Goal: Transaction & Acquisition: Purchase product/service

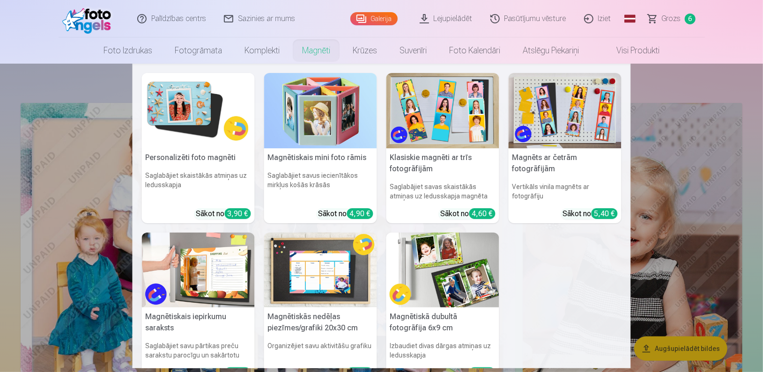
click at [315, 48] on link "Magnēti" at bounding box center [316, 50] width 51 height 26
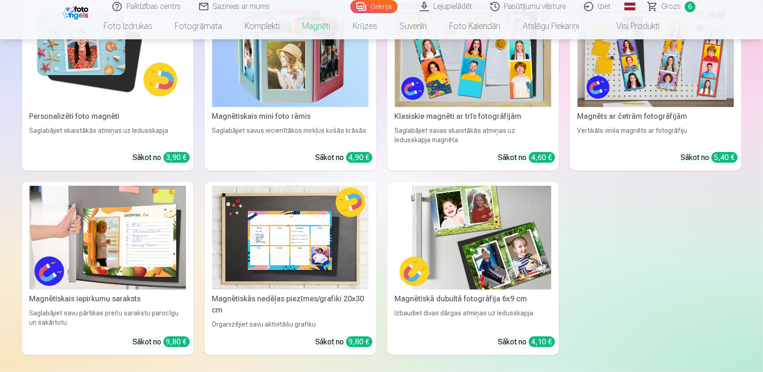
scroll to position [205, 0]
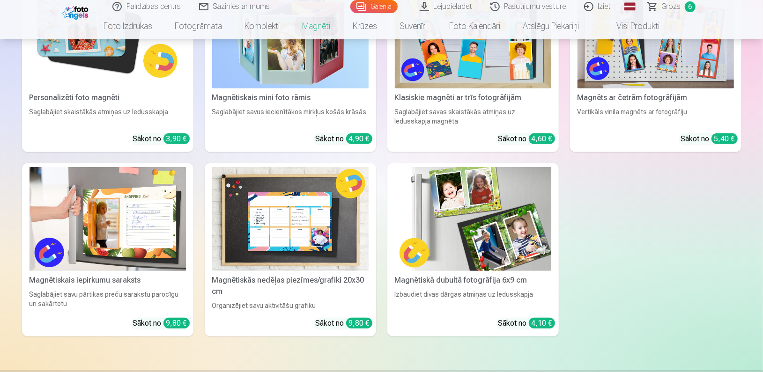
click at [395, 191] on img at bounding box center [473, 219] width 156 height 104
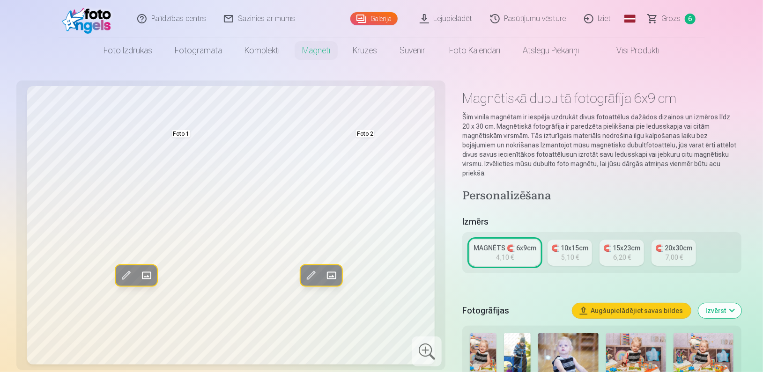
click at [643, 308] on button "Augšupielādējiet savas bildes" at bounding box center [631, 311] width 119 height 15
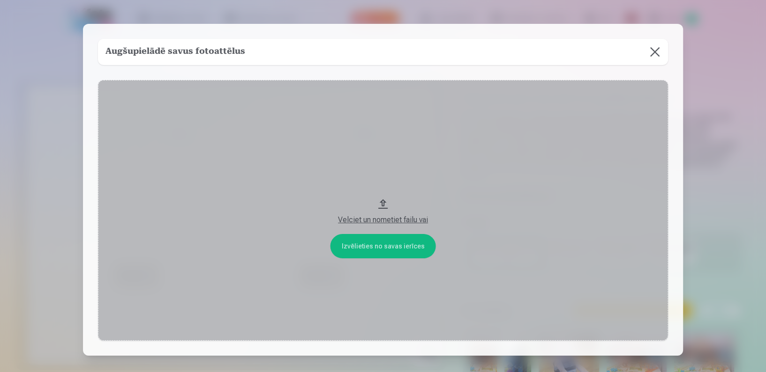
click at [360, 247] on button "Velciet un nometiet failu vai" at bounding box center [383, 210] width 570 height 261
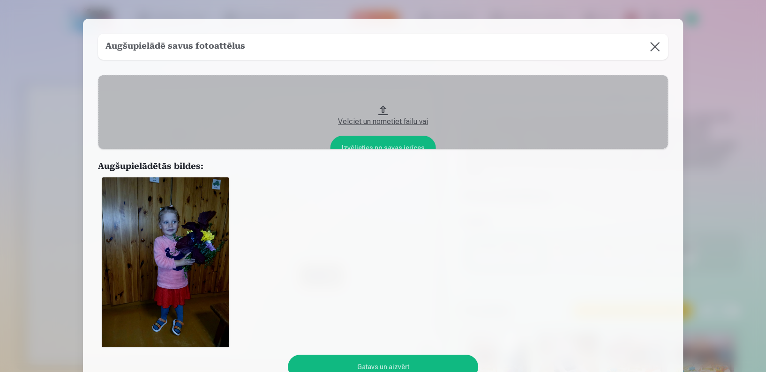
click at [381, 364] on button "Gatavs un aizvērt" at bounding box center [383, 367] width 190 height 24
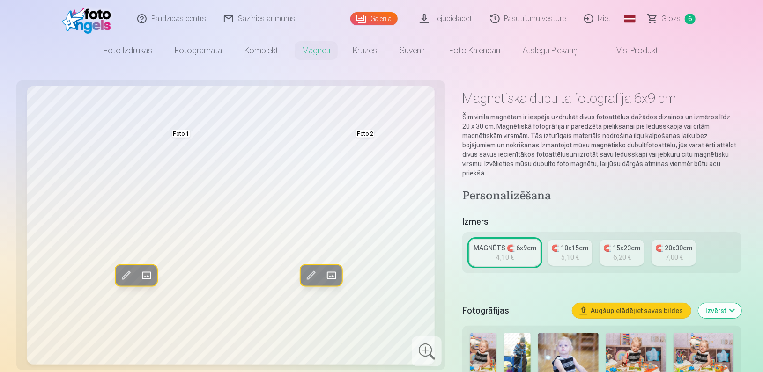
click at [638, 305] on button "Augšupielādējiet savas bildes" at bounding box center [631, 311] width 119 height 15
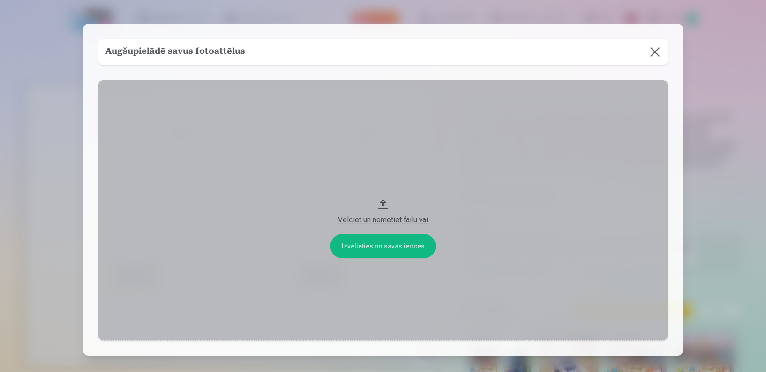
click at [395, 245] on button "Velciet un nometiet failu vai" at bounding box center [383, 210] width 570 height 261
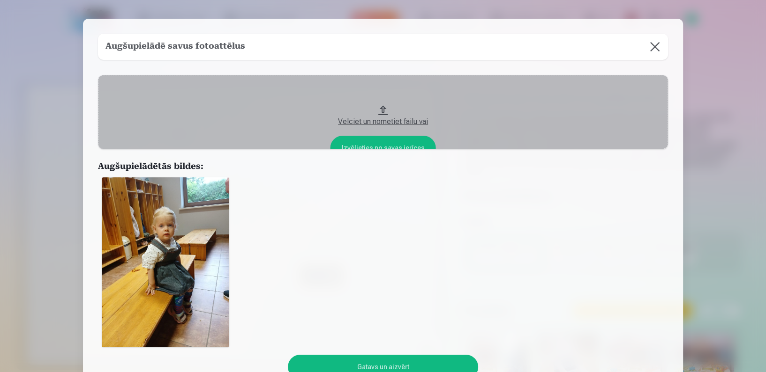
click at [331, 360] on button "Gatavs un aizvērt" at bounding box center [383, 367] width 190 height 24
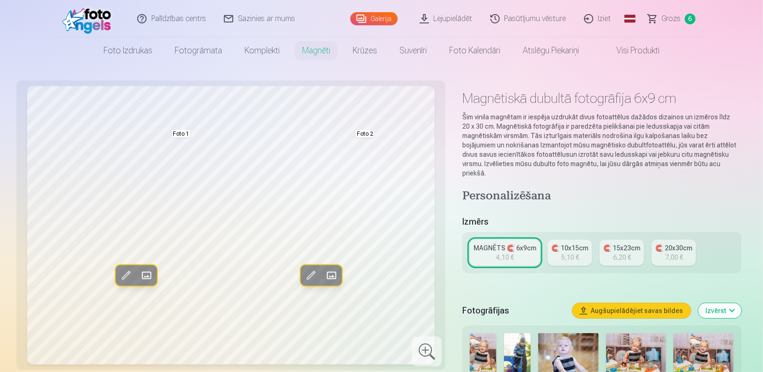
click at [607, 304] on button "Augšupielādējiet savas bildes" at bounding box center [631, 311] width 119 height 15
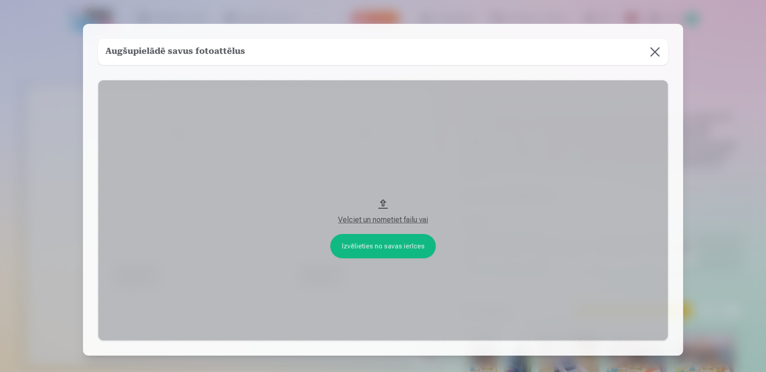
click at [387, 238] on button "Velciet un nometiet failu vai" at bounding box center [383, 210] width 570 height 261
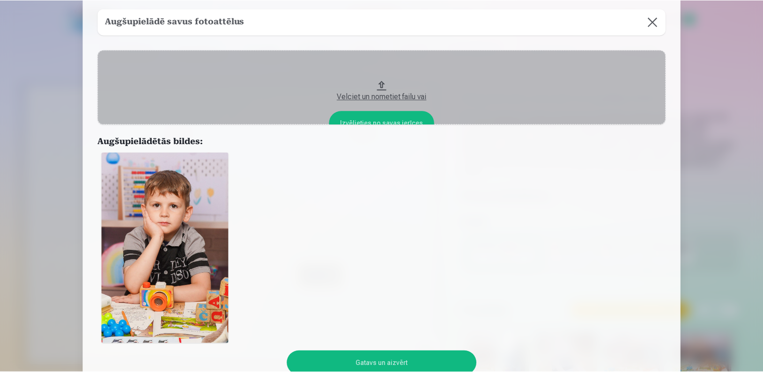
scroll to position [50, 0]
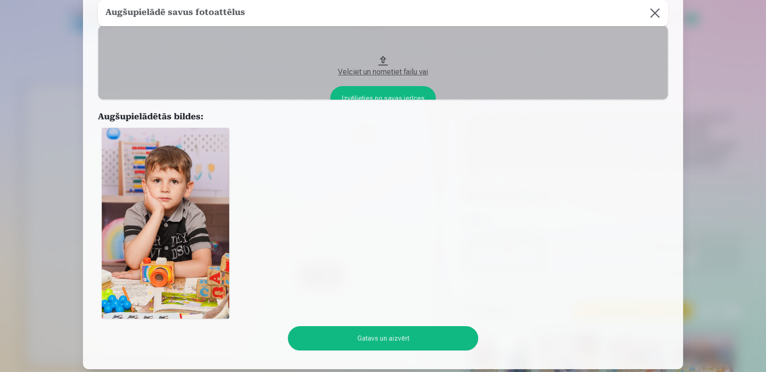
click at [396, 338] on button "Gatavs un aizvērt" at bounding box center [383, 339] width 190 height 24
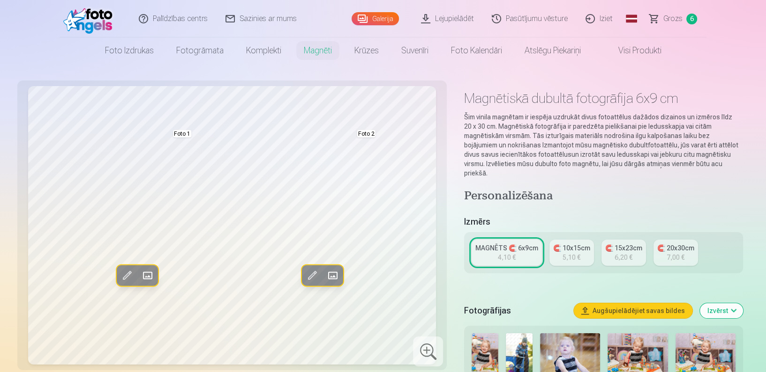
scroll to position [64, 0]
click at [598, 305] on button "Augšupielādējiet savas bildes" at bounding box center [631, 311] width 119 height 15
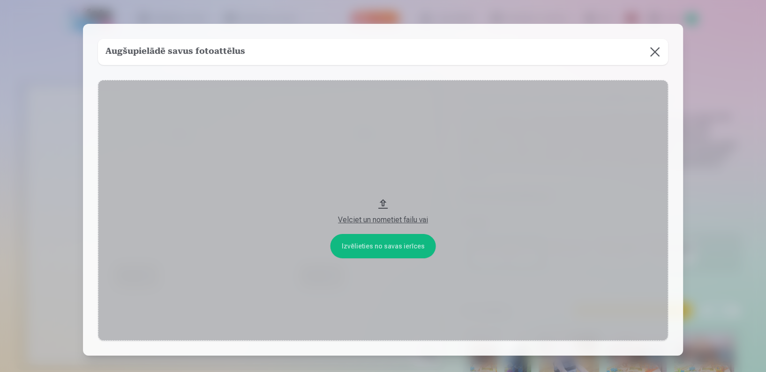
click at [358, 248] on button "Velciet un nometiet failu vai" at bounding box center [383, 210] width 570 height 261
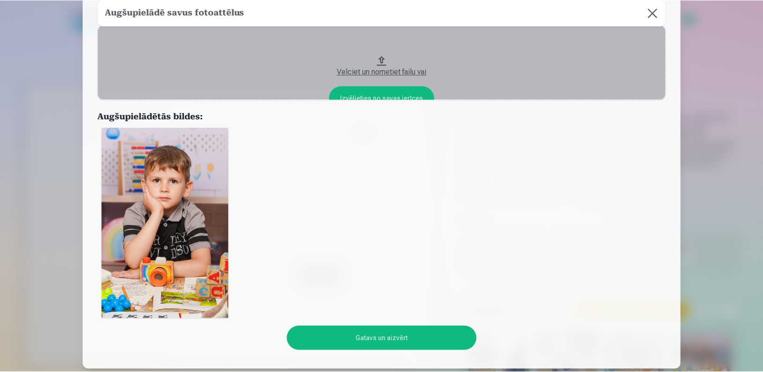
scroll to position [75, 0]
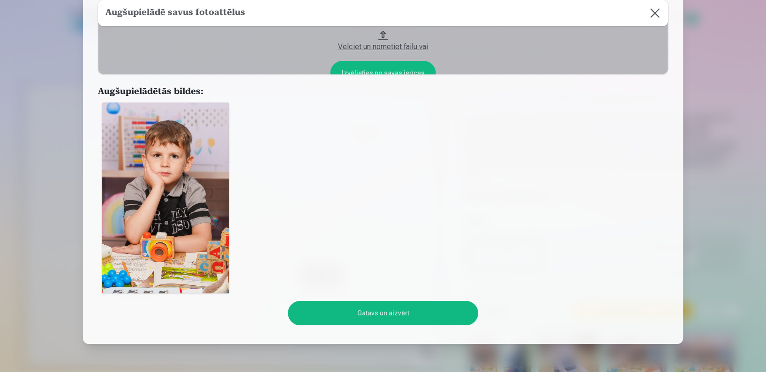
click at [435, 309] on button "Gatavs un aizvērt" at bounding box center [383, 313] width 190 height 24
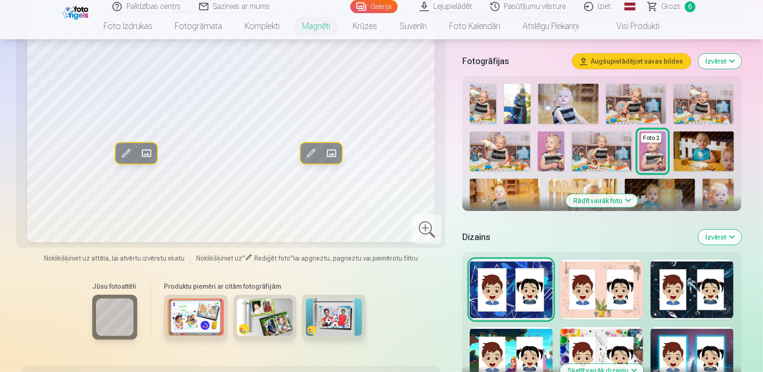
scroll to position [277, 0]
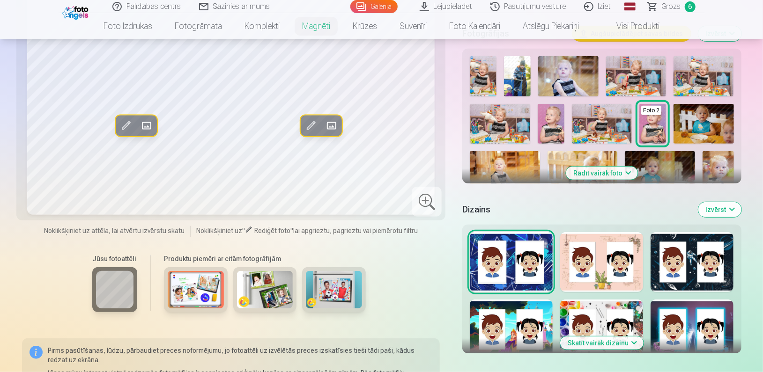
click at [587, 167] on button "Rādīt vairāk foto" at bounding box center [602, 173] width 72 height 13
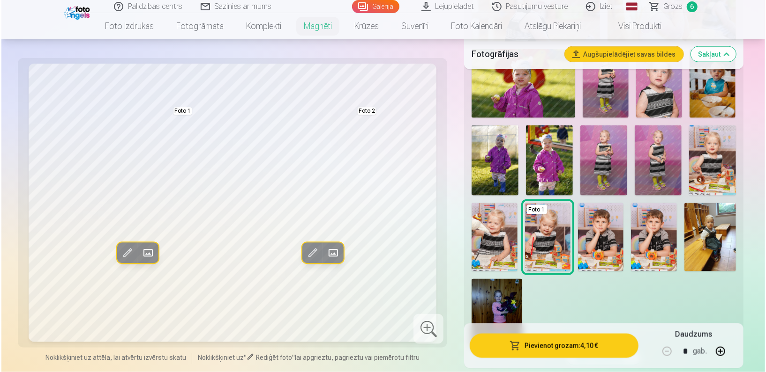
scroll to position [786, 0]
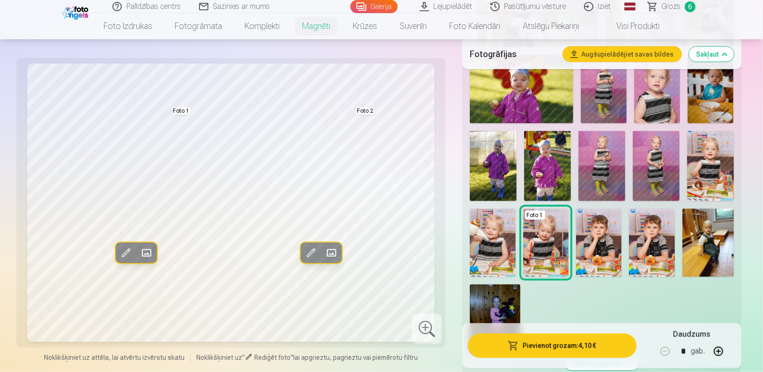
click at [610, 51] on button "Augšupielādējiet savas bildes" at bounding box center [622, 54] width 119 height 15
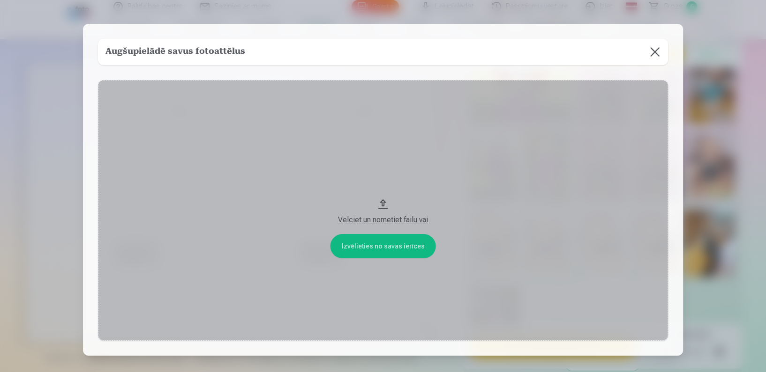
click at [360, 247] on button "Velciet un nometiet failu vai" at bounding box center [383, 210] width 570 height 261
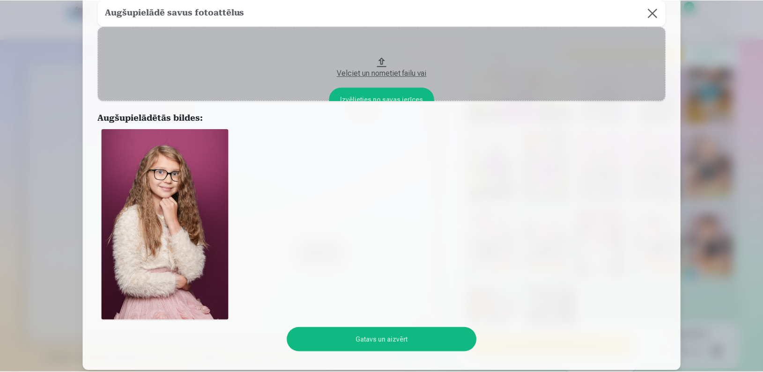
scroll to position [50, 0]
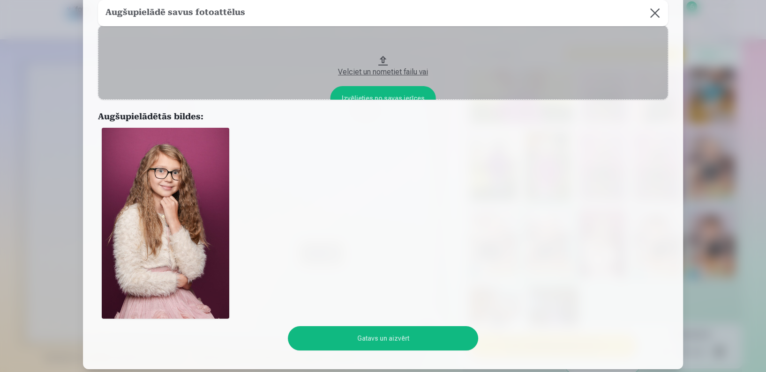
click at [395, 346] on button "Gatavs un aizvērt" at bounding box center [383, 339] width 190 height 24
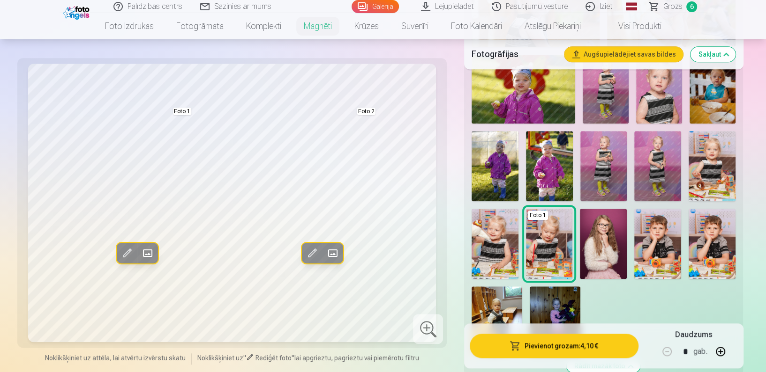
scroll to position [64, 0]
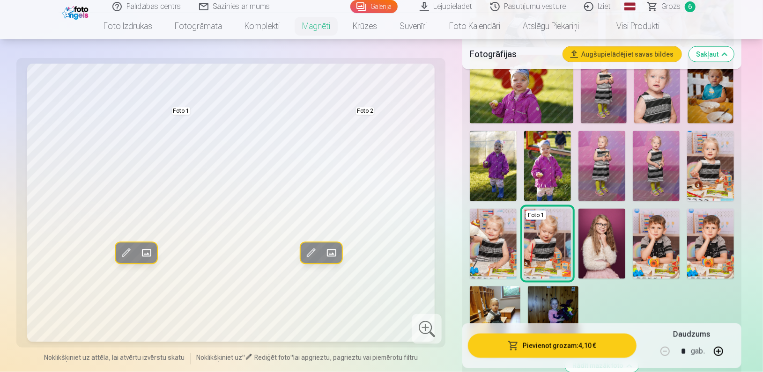
click at [612, 54] on button "Augšupielādējiet savas bildes" at bounding box center [622, 54] width 119 height 15
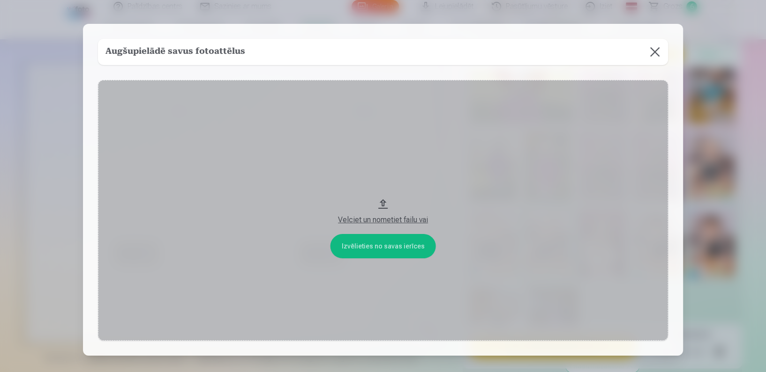
click at [353, 244] on button "Velciet un nometiet failu vai" at bounding box center [383, 210] width 570 height 261
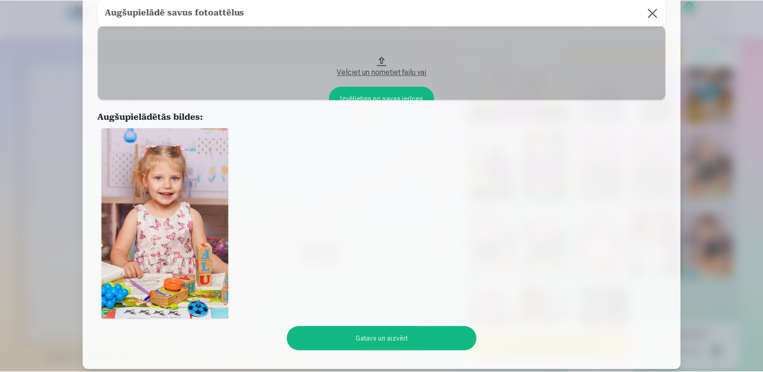
scroll to position [50, 0]
click at [377, 331] on button "Gatavs un aizvērt" at bounding box center [383, 339] width 190 height 24
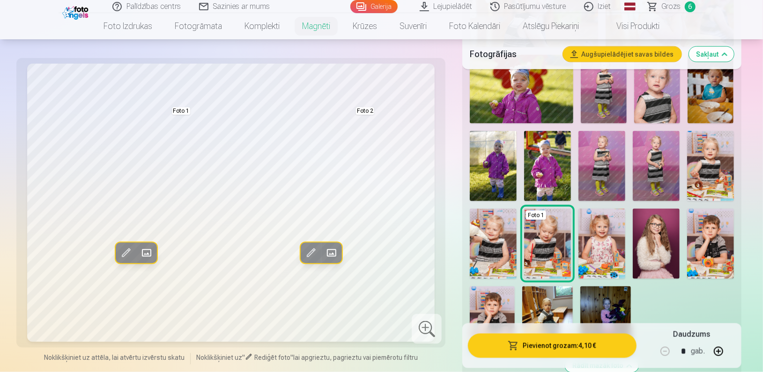
click at [152, 251] on span at bounding box center [146, 253] width 15 height 15
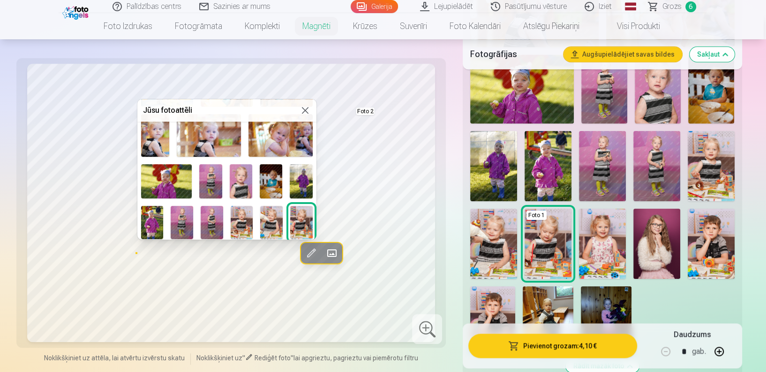
scroll to position [226, 0]
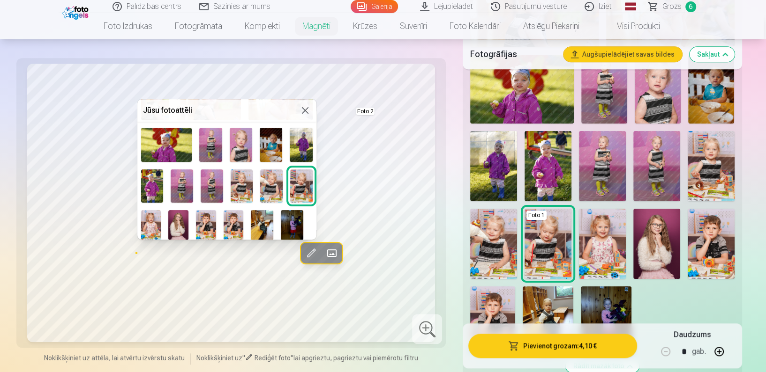
click at [155, 231] on img at bounding box center [151, 225] width 20 height 30
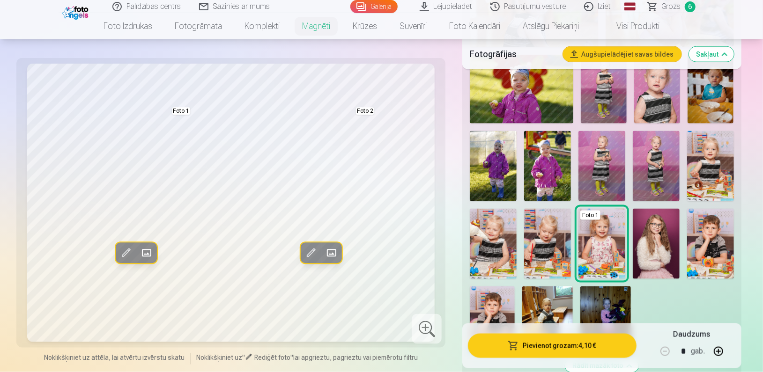
click at [335, 255] on span at bounding box center [331, 253] width 15 height 15
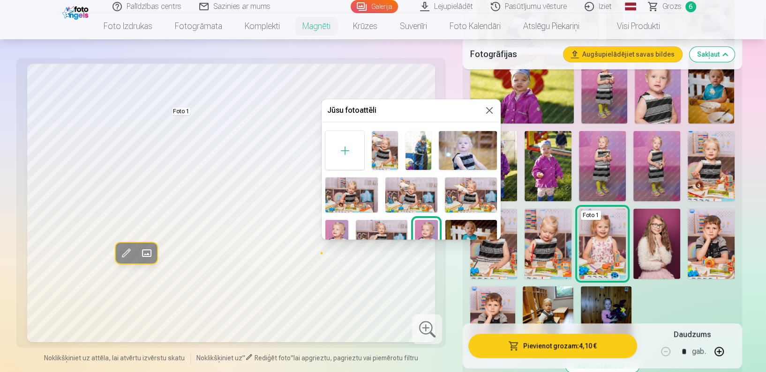
click at [405, 195] on img at bounding box center [411, 195] width 52 height 35
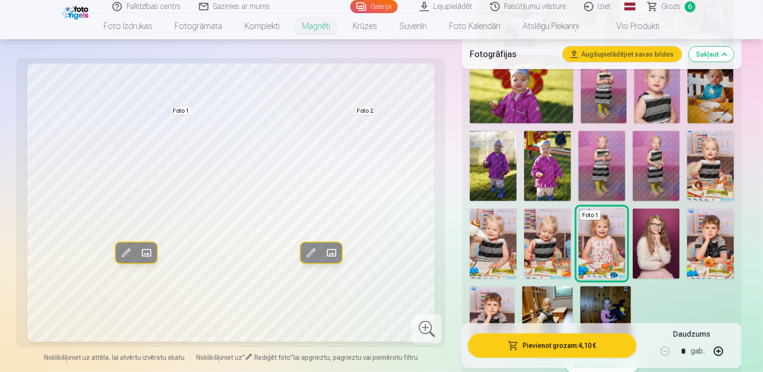
click at [332, 251] on span at bounding box center [331, 253] width 15 height 15
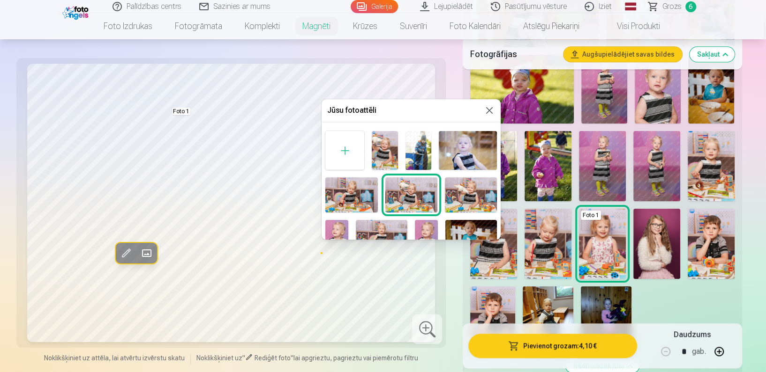
click at [419, 226] on img at bounding box center [426, 237] width 23 height 34
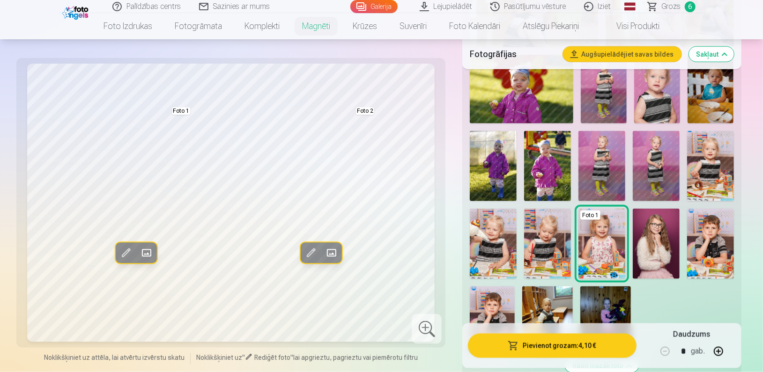
click at [336, 253] on span at bounding box center [331, 253] width 15 height 15
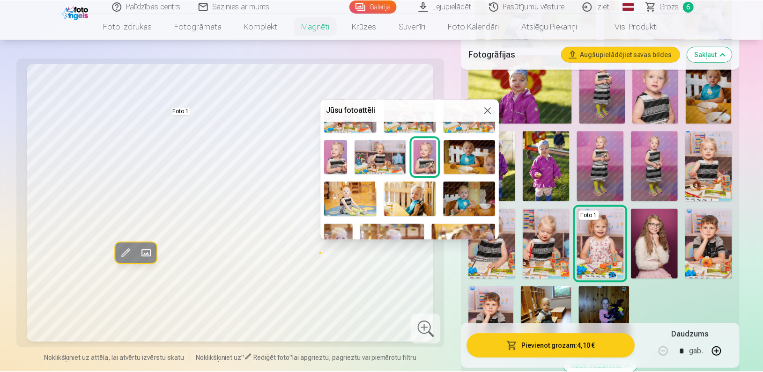
scroll to position [85, 0]
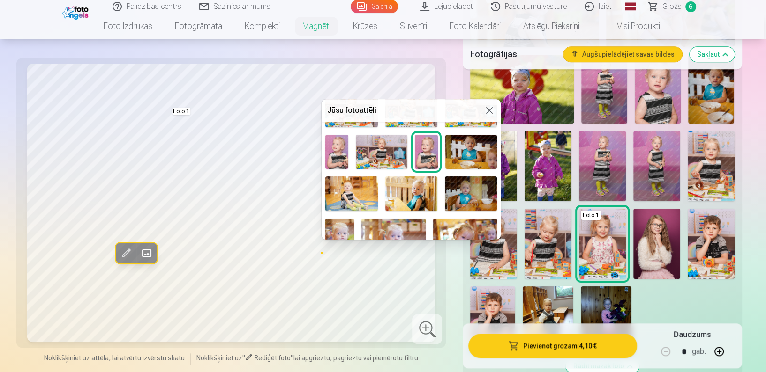
click at [462, 142] on img at bounding box center [471, 152] width 52 height 34
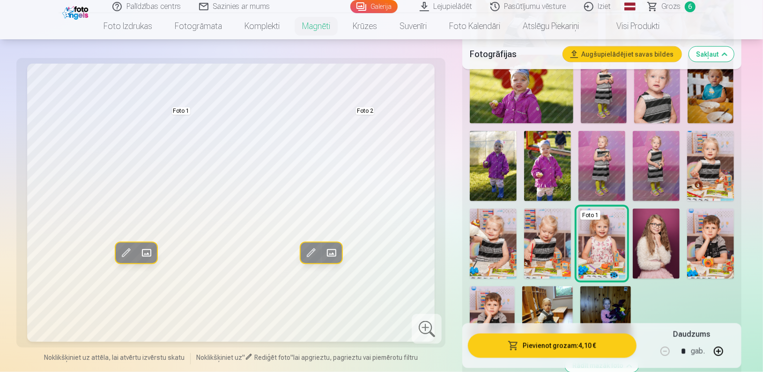
drag, startPoint x: 537, startPoint y: 341, endPoint x: 665, endPoint y: 265, distance: 148.7
click at [665, 265] on div "Personalizēšana Izmērs MAGNĒTS 🧲 6x9cm 4,10 € 🧲 10x15cm 5,10 € 🧲 15x23cm 6,20 €…" at bounding box center [601, 8] width 279 height 1211
click at [630, 29] on link "Visi produkti" at bounding box center [630, 26] width 81 height 26
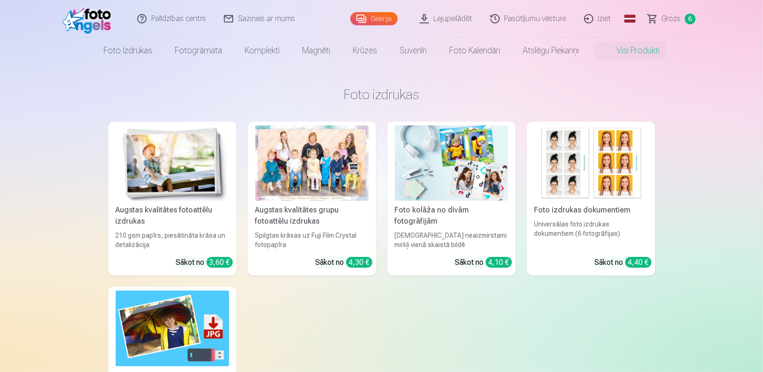
click at [456, 229] on link "Foto kolāža no divām fotogrāfijām Divi neaizmirstami mirkļi vienā skaistā bildē…" at bounding box center [451, 199] width 128 height 154
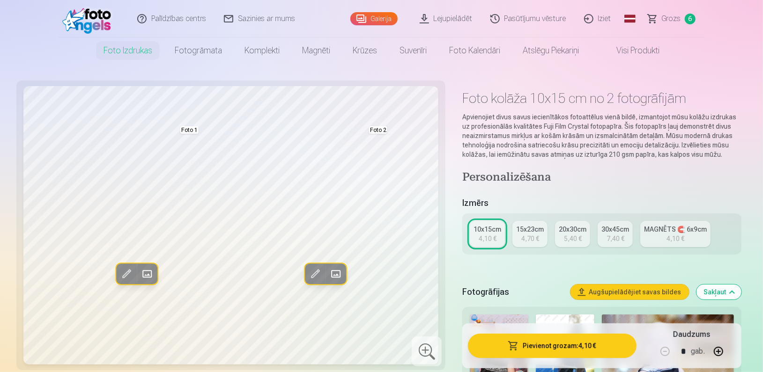
click at [155, 271] on button "Aizstāt" at bounding box center [147, 274] width 21 height 21
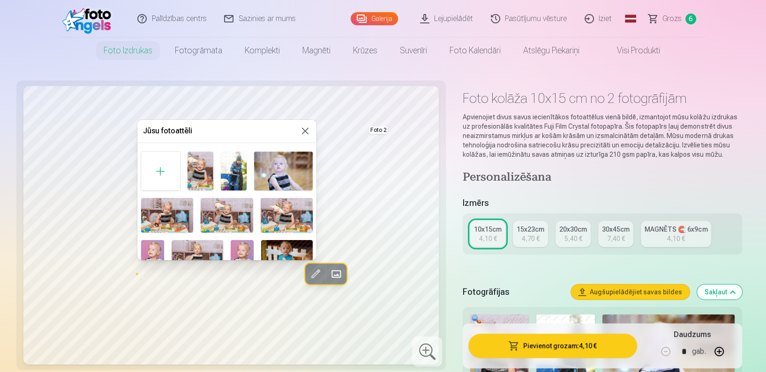
click at [317, 154] on div at bounding box center [383, 186] width 766 height 372
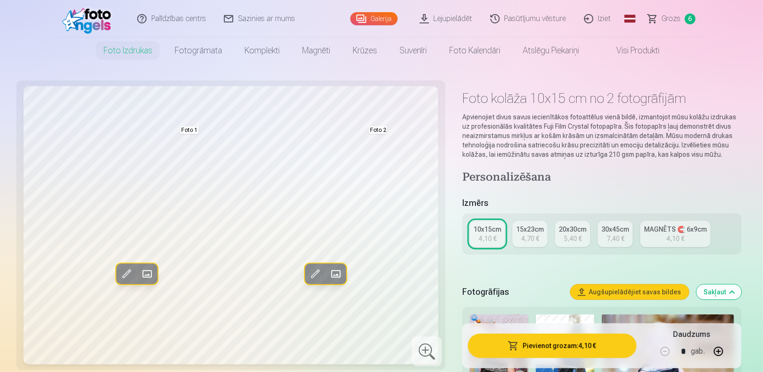
click at [152, 268] on span at bounding box center [147, 274] width 15 height 15
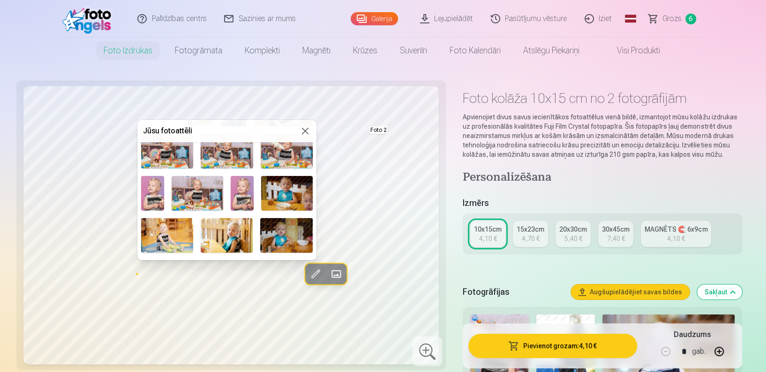
scroll to position [102, 0]
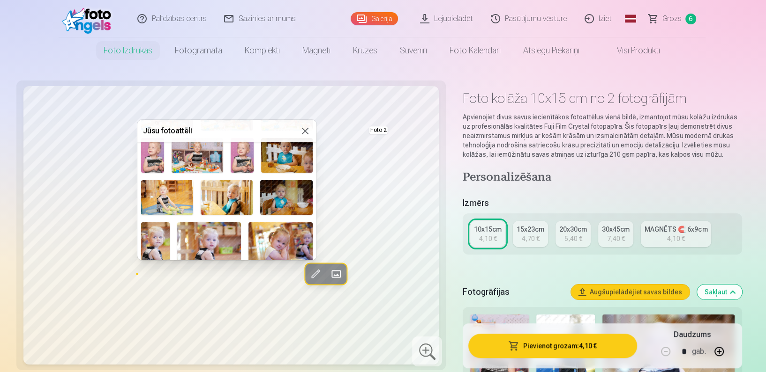
click at [292, 154] on img at bounding box center [287, 155] width 52 height 34
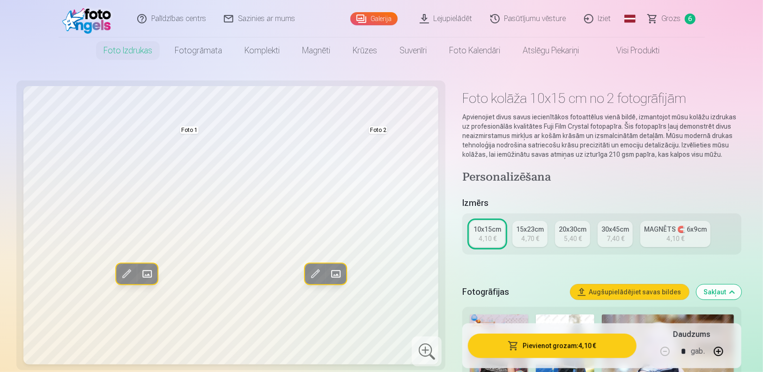
click at [331, 272] on span at bounding box center [335, 274] width 15 height 15
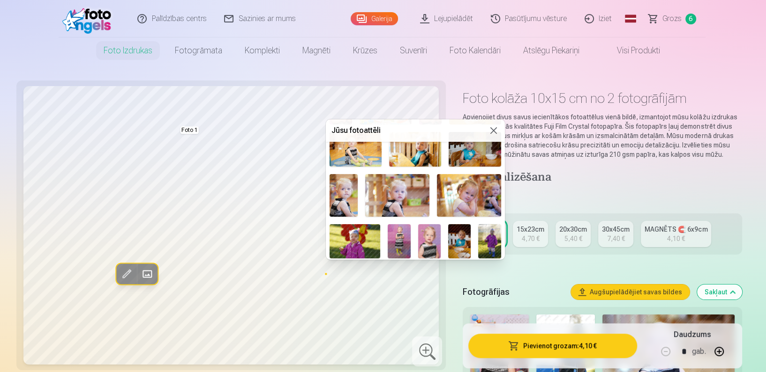
scroll to position [226, 0]
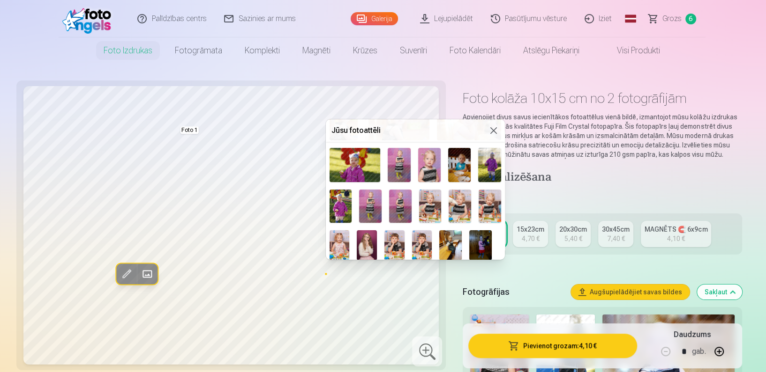
drag, startPoint x: 505, startPoint y: 155, endPoint x: 480, endPoint y: 274, distance: 121.1
click at [480, 274] on div at bounding box center [383, 186] width 766 height 372
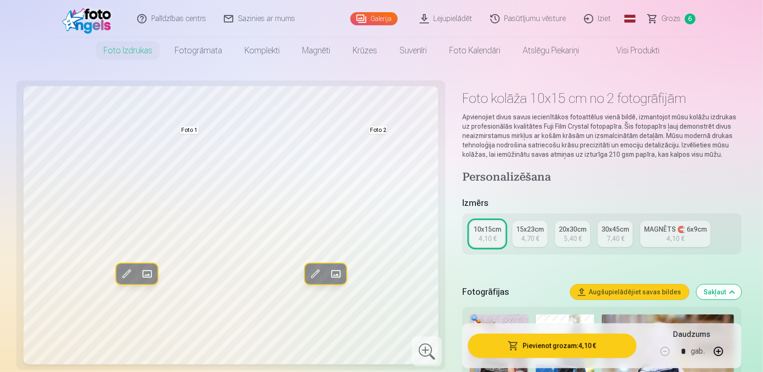
click at [332, 271] on span at bounding box center [335, 274] width 15 height 15
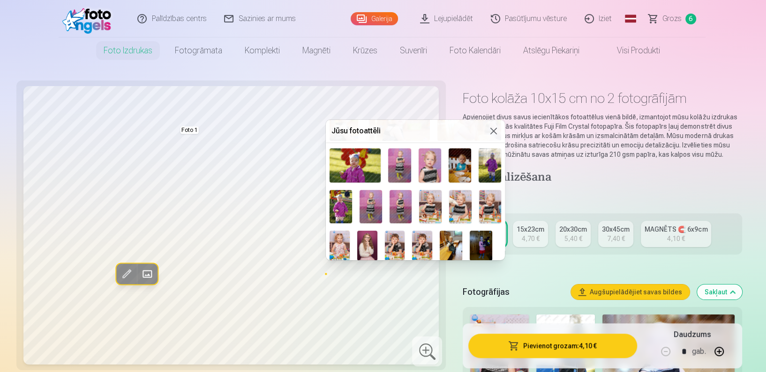
click at [336, 237] on img at bounding box center [339, 246] width 20 height 30
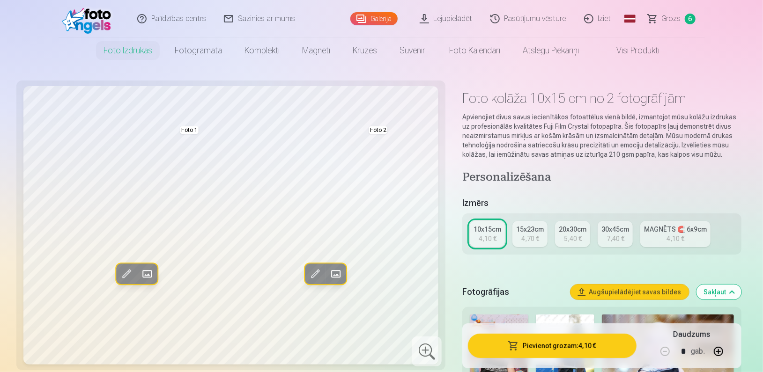
click at [145, 275] on span at bounding box center [147, 274] width 15 height 15
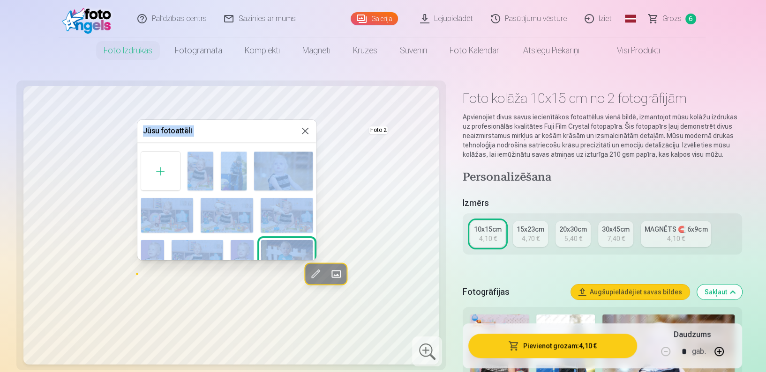
drag, startPoint x: 317, startPoint y: 151, endPoint x: 294, endPoint y: 240, distance: 92.3
click at [294, 240] on body "Palīdzības centrs Sazinies ar mums Galerija Lejupielādēt Pasūtījumu vēsture Izi…" at bounding box center [383, 186] width 766 height 372
drag, startPoint x: 294, startPoint y: 240, endPoint x: 274, endPoint y: 134, distance: 107.8
click at [274, 134] on h5 "Jūsu fotoattēli" at bounding box center [221, 131] width 156 height 11
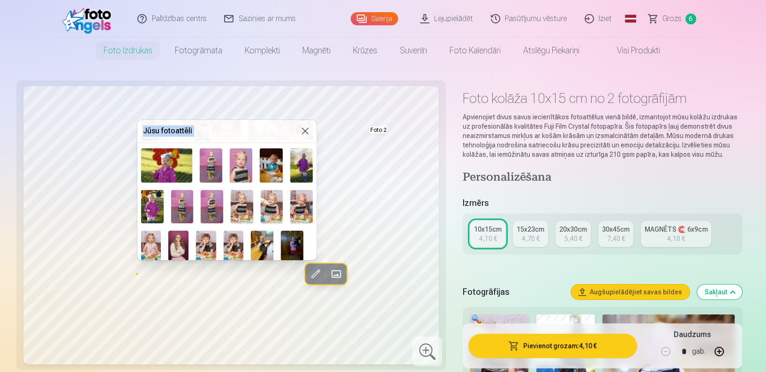
click at [187, 204] on img at bounding box center [182, 207] width 22 height 34
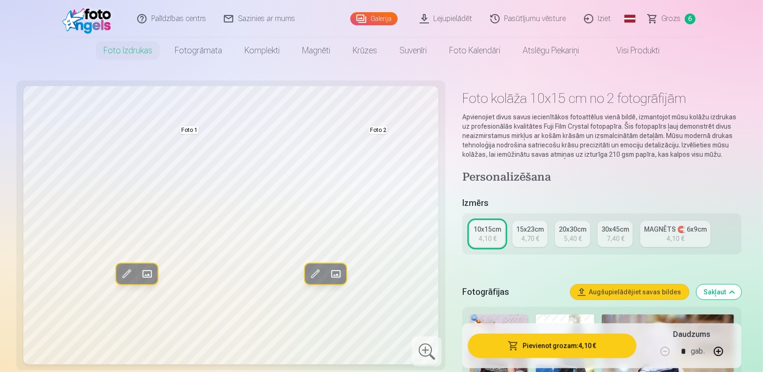
click at [148, 269] on span at bounding box center [147, 274] width 15 height 15
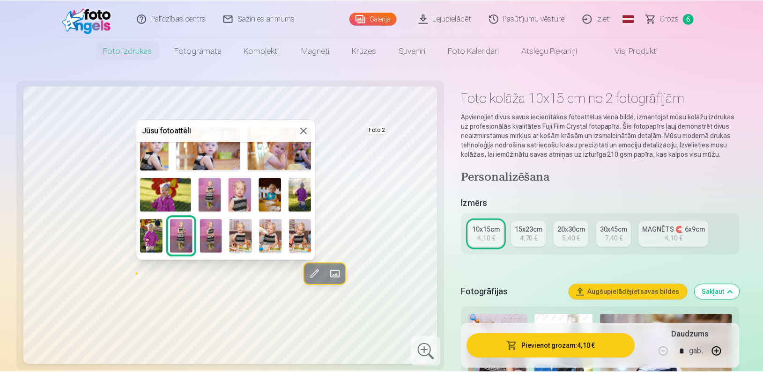
scroll to position [215, 0]
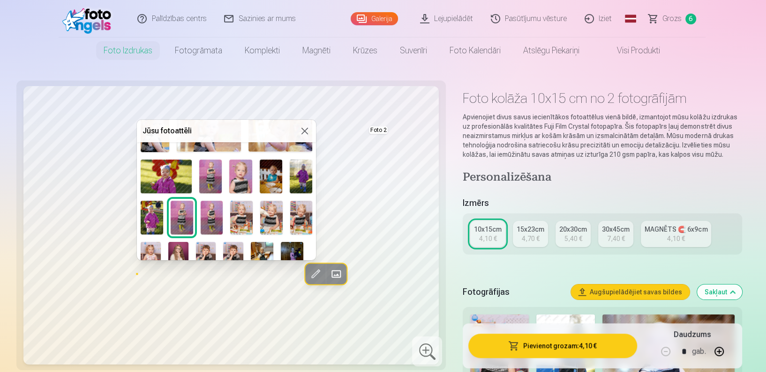
click at [250, 172] on div "Foto 1" at bounding box center [226, 104] width 179 height 343
click at [238, 174] on img at bounding box center [240, 177] width 22 height 34
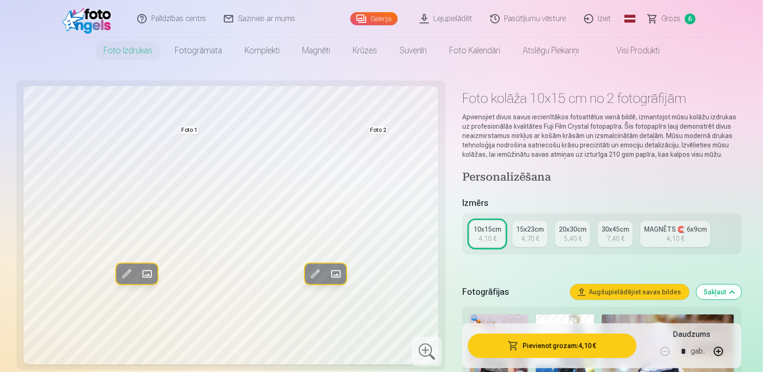
click at [149, 276] on span at bounding box center [147, 274] width 15 height 15
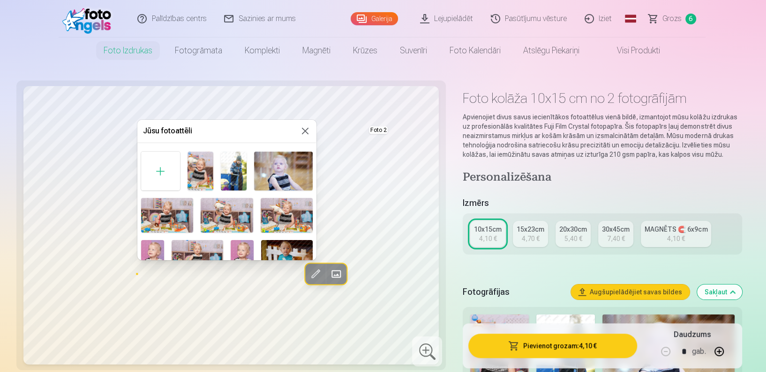
click at [234, 224] on img at bounding box center [227, 215] width 52 height 35
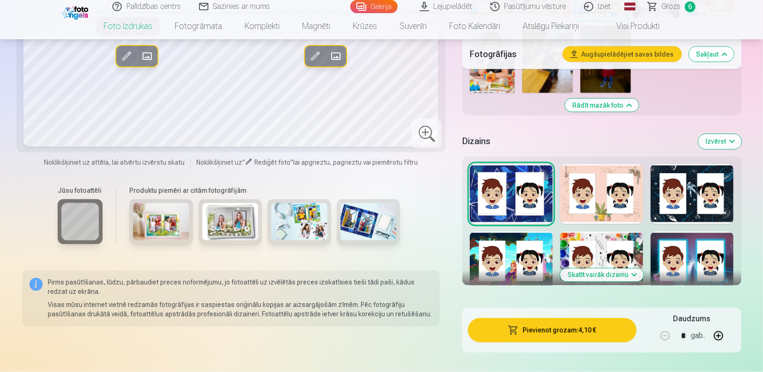
scroll to position [1023, 0]
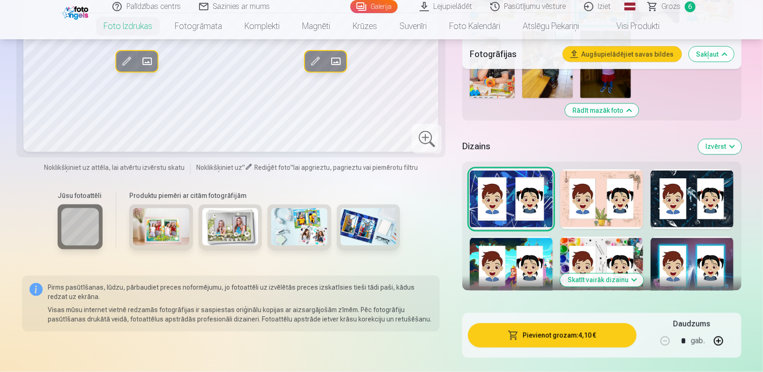
click at [613, 277] on button "Skatīt vairāk dizainu" at bounding box center [601, 280] width 83 height 13
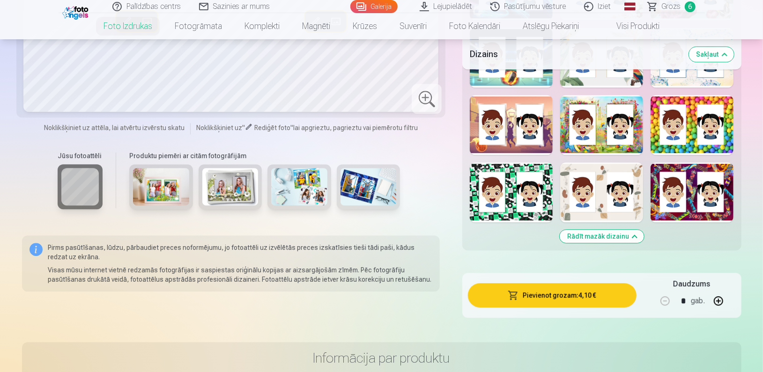
scroll to position [1486, 0]
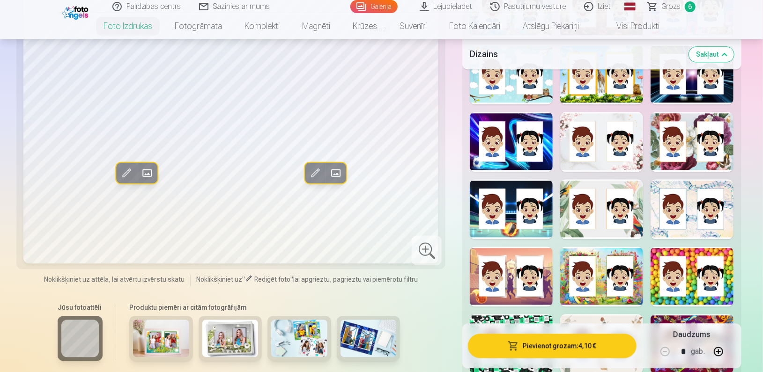
click at [691, 250] on div at bounding box center [692, 277] width 83 height 60
click at [681, 120] on div at bounding box center [692, 142] width 83 height 60
click at [608, 157] on div at bounding box center [601, 142] width 83 height 60
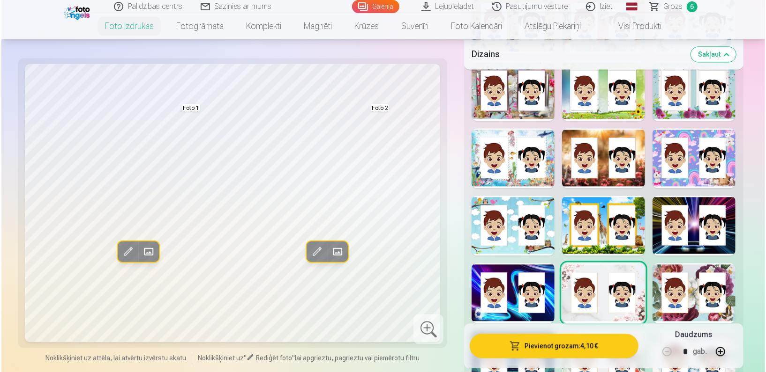
scroll to position [1328, 0]
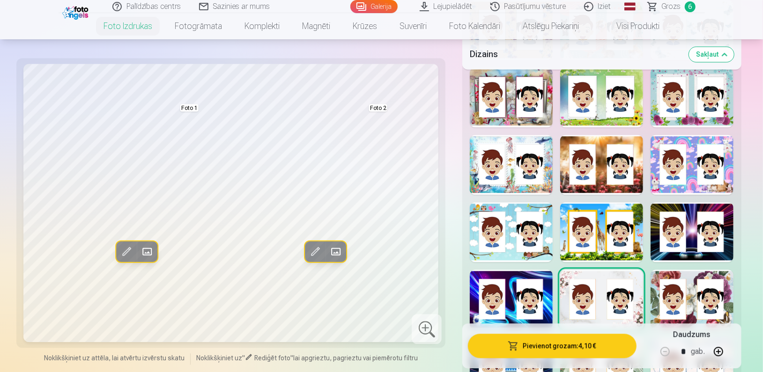
click at [679, 116] on div at bounding box center [692, 97] width 83 height 60
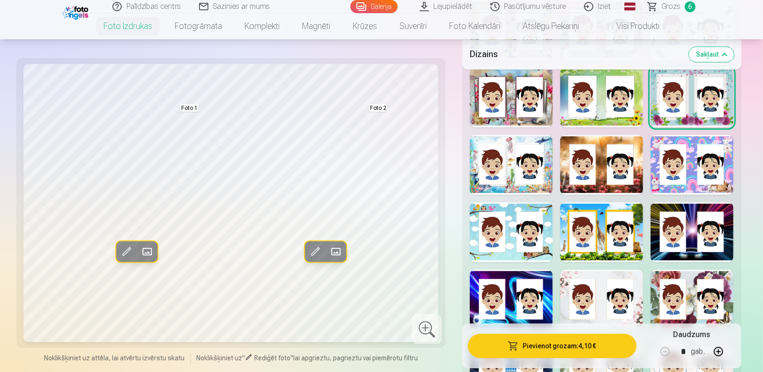
click at [519, 342] on span "button" at bounding box center [513, 346] width 11 height 9
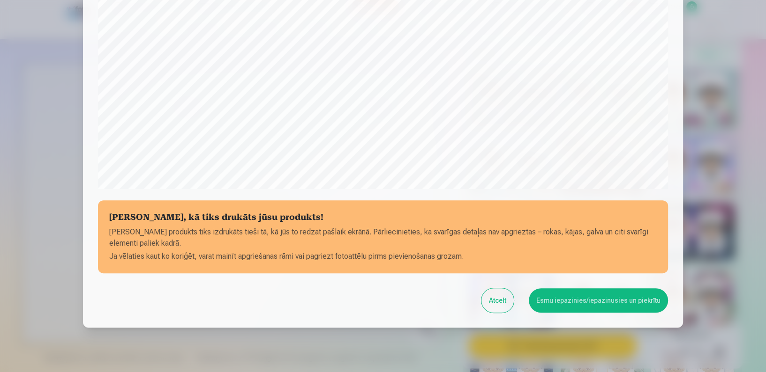
scroll to position [302, 0]
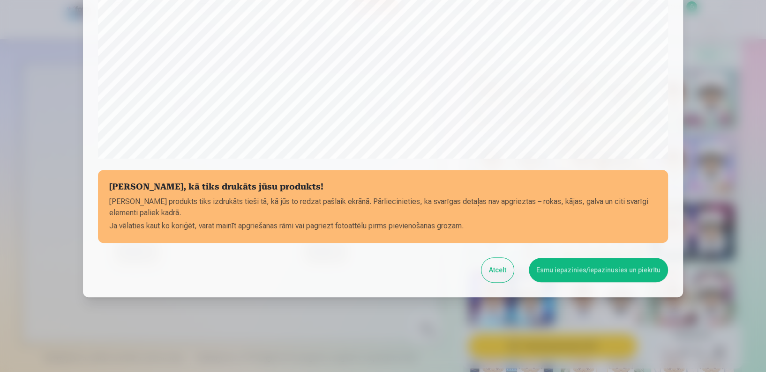
click at [579, 274] on button "Esmu iepazinies/iepazinusies un piekrītu" at bounding box center [597, 270] width 139 height 24
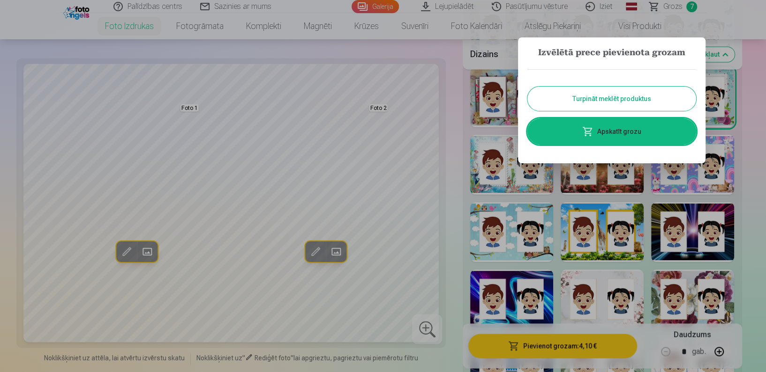
click at [561, 130] on link "Apskatīt grozu" at bounding box center [611, 132] width 169 height 26
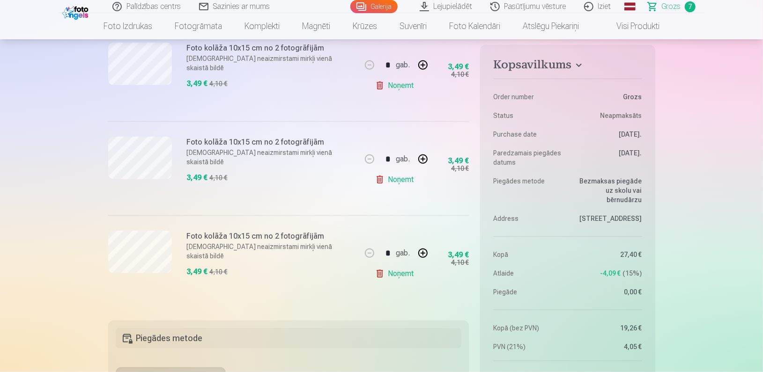
scroll to position [530, 0]
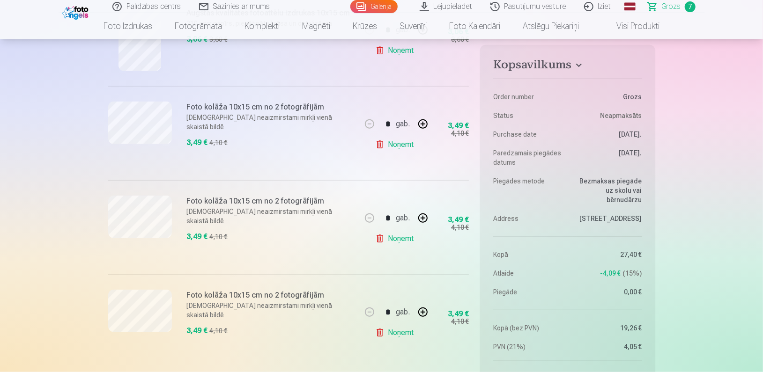
click at [402, 146] on link "Noņemt" at bounding box center [396, 144] width 43 height 19
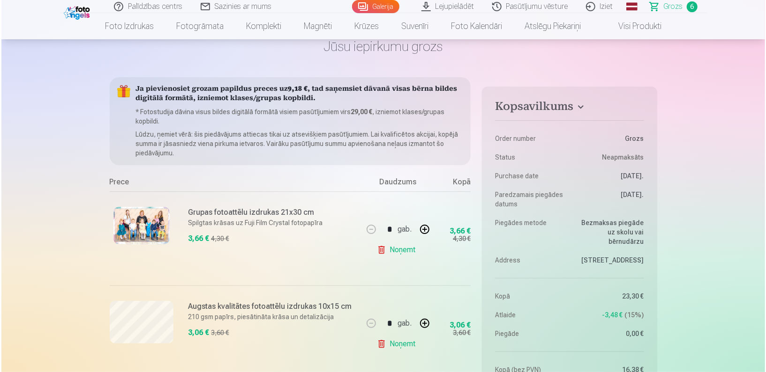
scroll to position [0, 0]
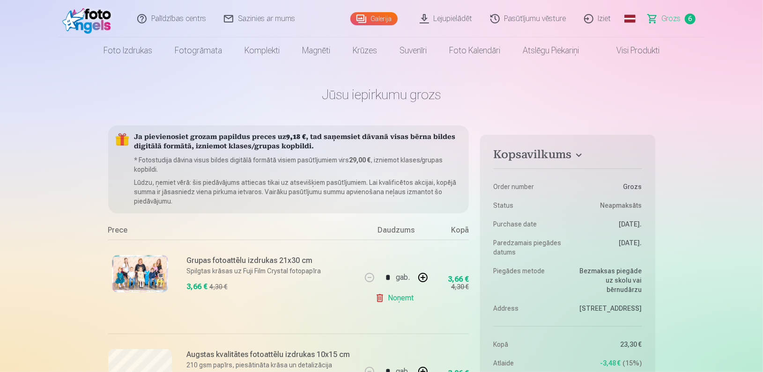
click at [632, 50] on link "Visi produkti" at bounding box center [630, 50] width 81 height 26
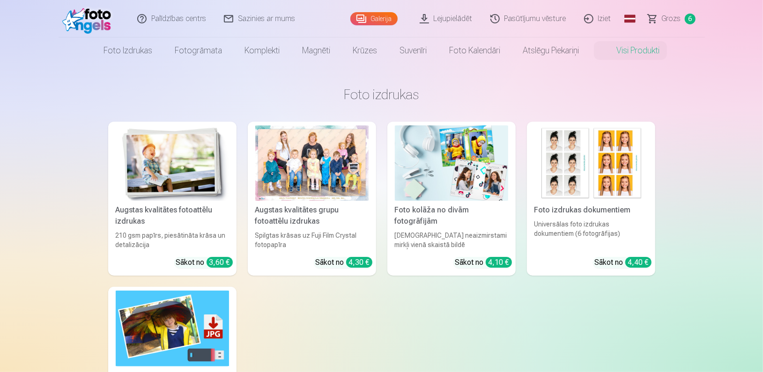
click at [439, 147] on img at bounding box center [451, 163] width 113 height 75
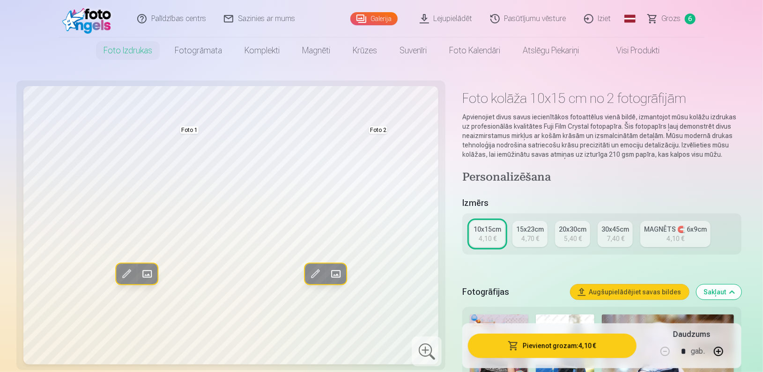
click at [336, 270] on span at bounding box center [335, 274] width 15 height 15
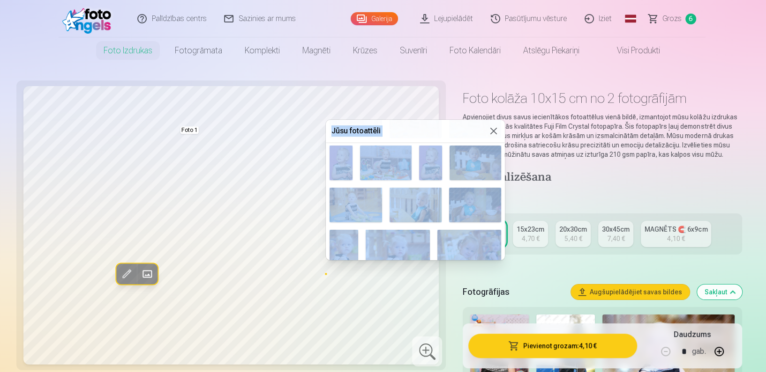
drag, startPoint x: 506, startPoint y: 165, endPoint x: 495, endPoint y: 260, distance: 94.8
click at [495, 260] on body "Palīdzības centrs Sazinies ar mums Galerija Lejupielādēt Pasūtījumu vēsture Izi…" at bounding box center [383, 186] width 766 height 372
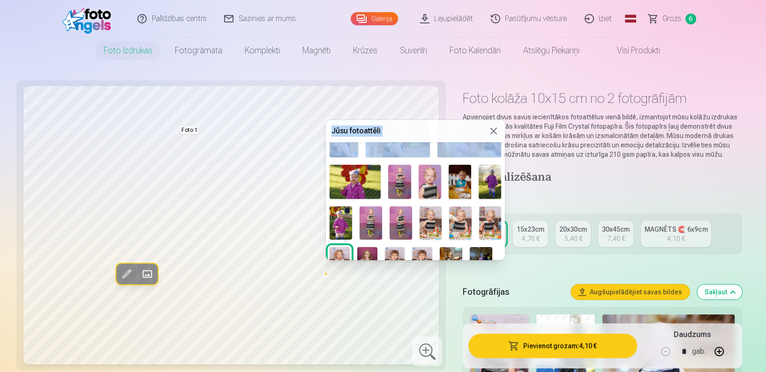
scroll to position [226, 0]
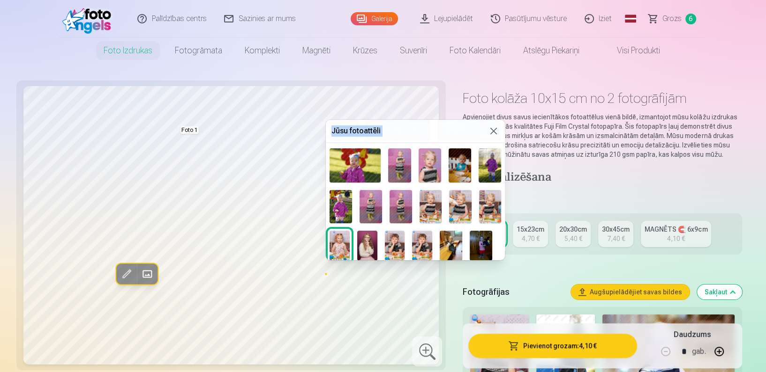
click at [404, 240] on img at bounding box center [395, 246] width 20 height 30
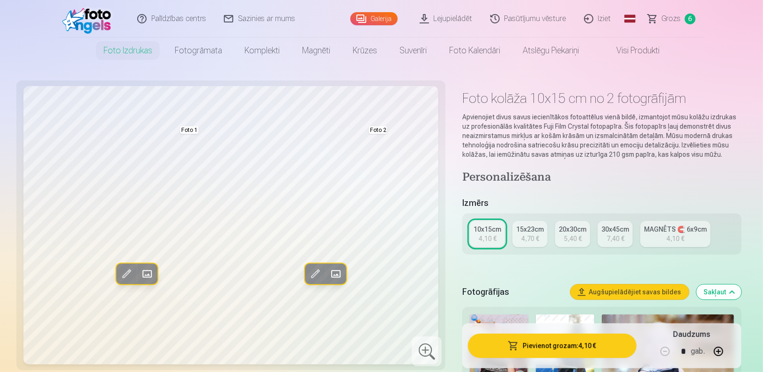
click at [150, 274] on span at bounding box center [147, 274] width 15 height 15
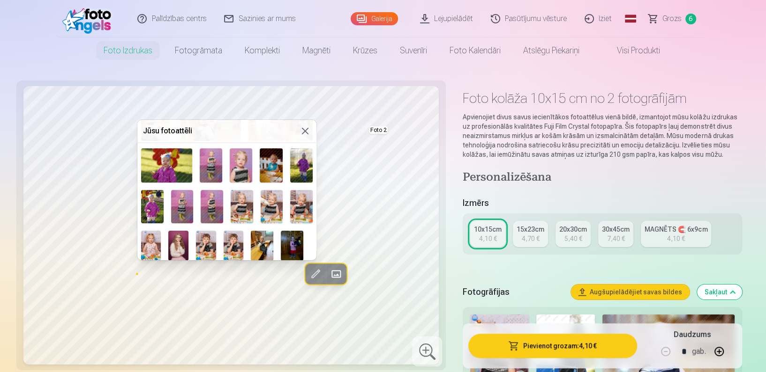
click at [172, 242] on img at bounding box center [178, 246] width 20 height 30
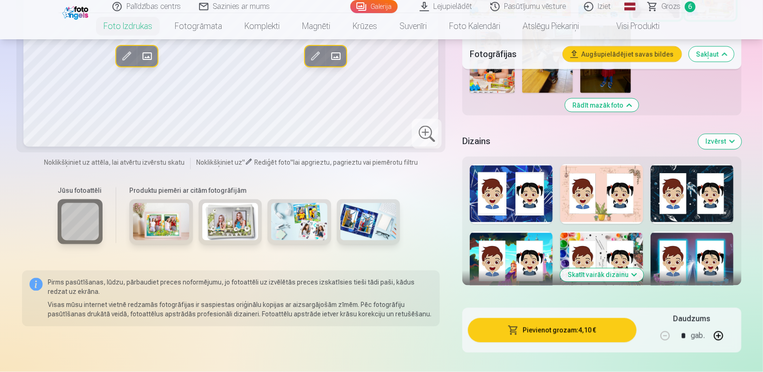
scroll to position [1023, 0]
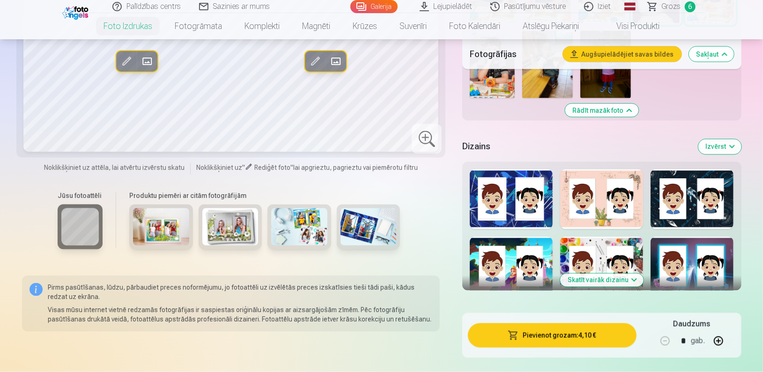
click at [614, 280] on button "Skatīt vairāk dizainu" at bounding box center [601, 280] width 83 height 13
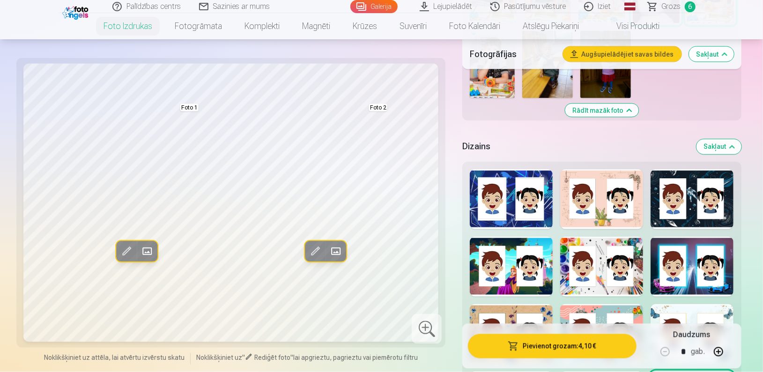
click at [683, 282] on div at bounding box center [692, 267] width 83 height 60
click at [596, 285] on div at bounding box center [601, 267] width 83 height 60
click at [665, 313] on div at bounding box center [692, 335] width 83 height 60
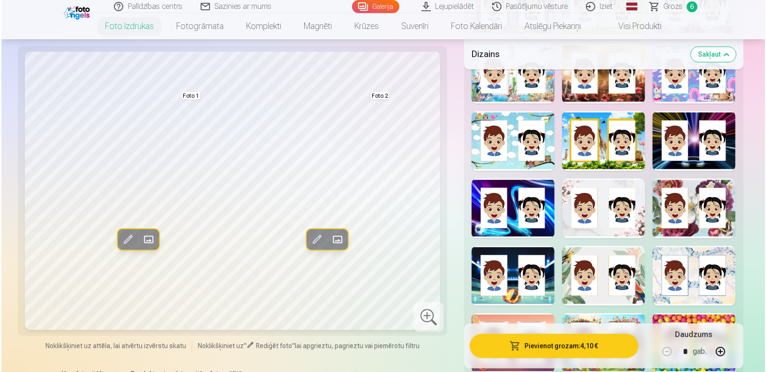
scroll to position [1437, 0]
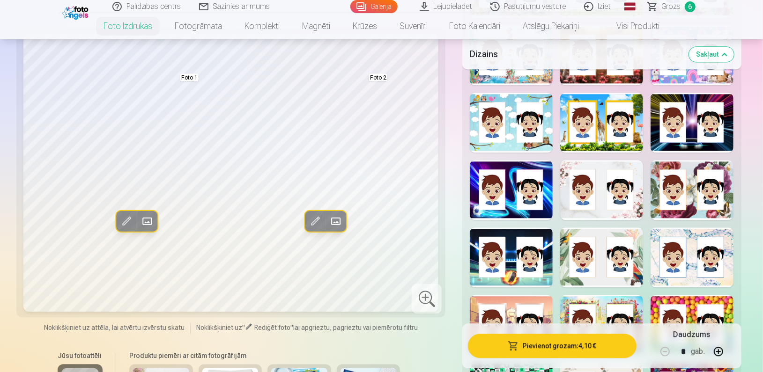
click at [680, 300] on div at bounding box center [692, 325] width 83 height 60
click at [508, 322] on div at bounding box center [511, 325] width 83 height 60
click at [615, 314] on div at bounding box center [601, 325] width 83 height 60
click at [499, 217] on div at bounding box center [511, 190] width 83 height 60
click at [145, 221] on span at bounding box center [147, 221] width 15 height 15
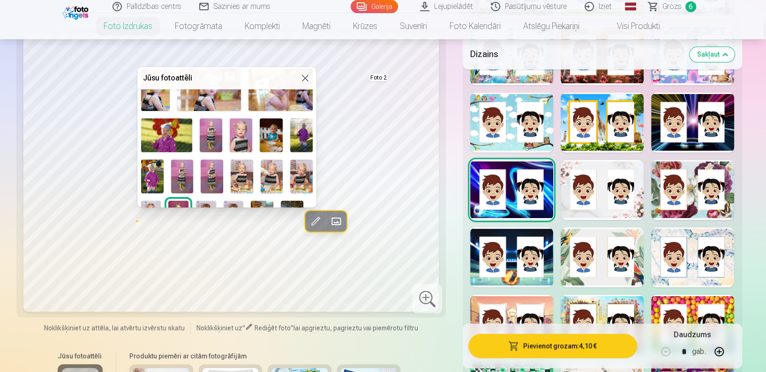
scroll to position [226, 0]
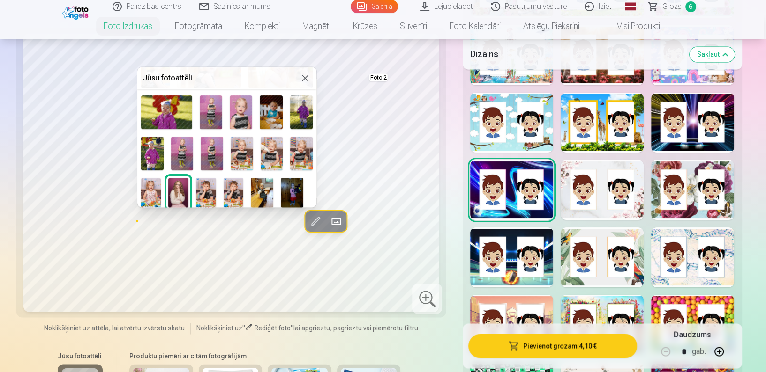
click at [208, 180] on img at bounding box center [206, 193] width 20 height 30
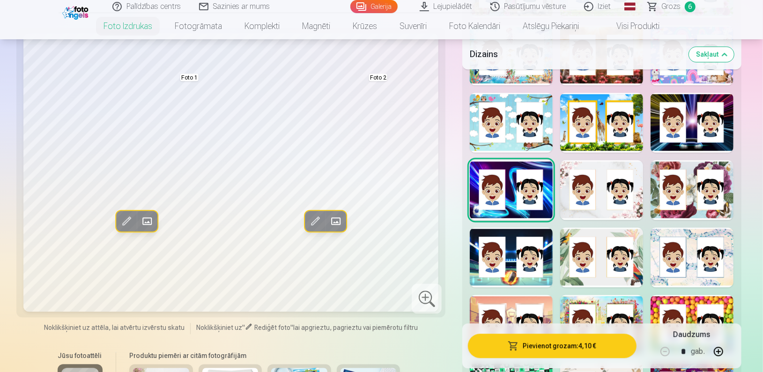
click at [338, 216] on span at bounding box center [335, 221] width 15 height 15
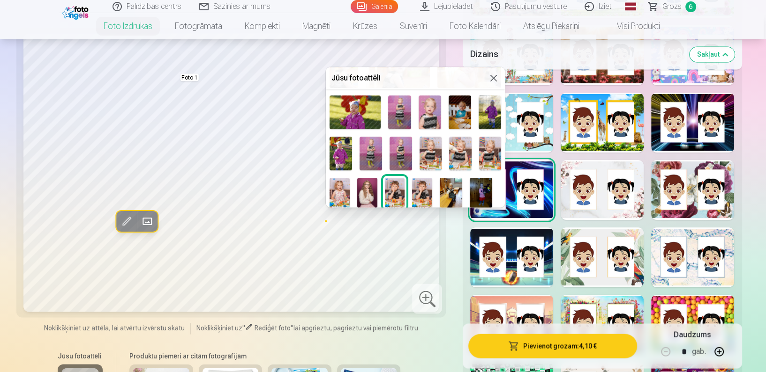
click at [366, 190] on img at bounding box center [367, 193] width 20 height 30
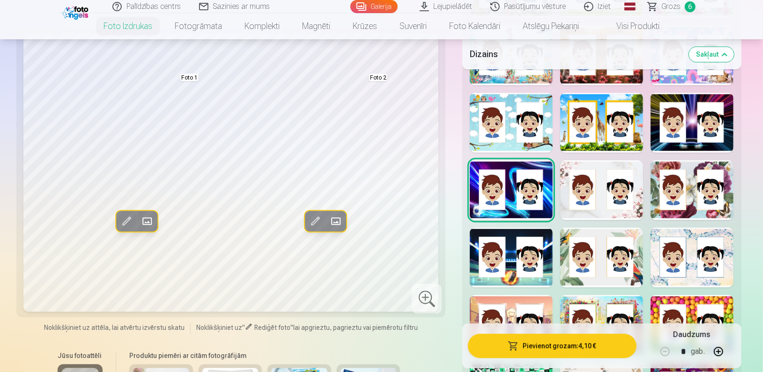
click at [551, 338] on button "Pievienot grozam : 4,10 €" at bounding box center [552, 346] width 168 height 24
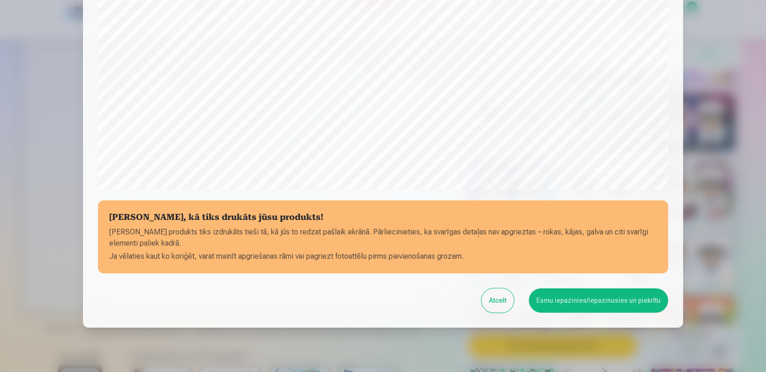
scroll to position [302, 0]
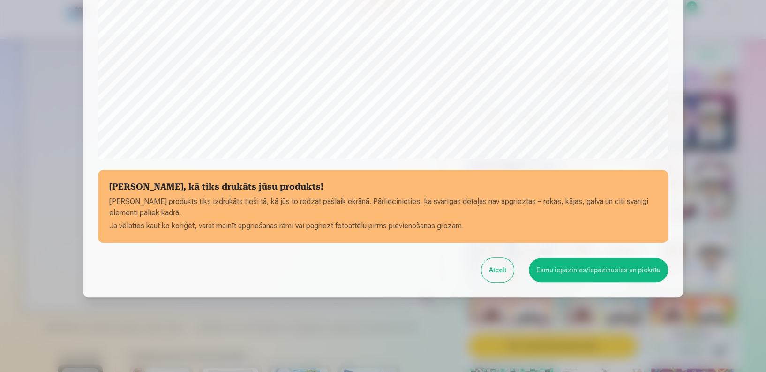
click at [585, 275] on button "Esmu iepazinies/iepazinusies un piekrītu" at bounding box center [597, 270] width 139 height 24
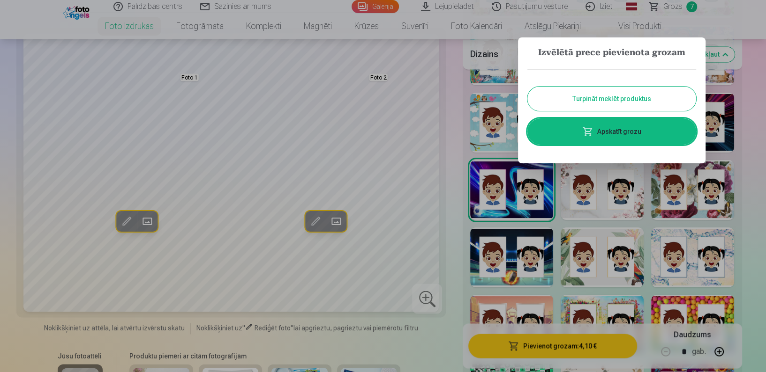
click at [404, 133] on div at bounding box center [383, 186] width 766 height 372
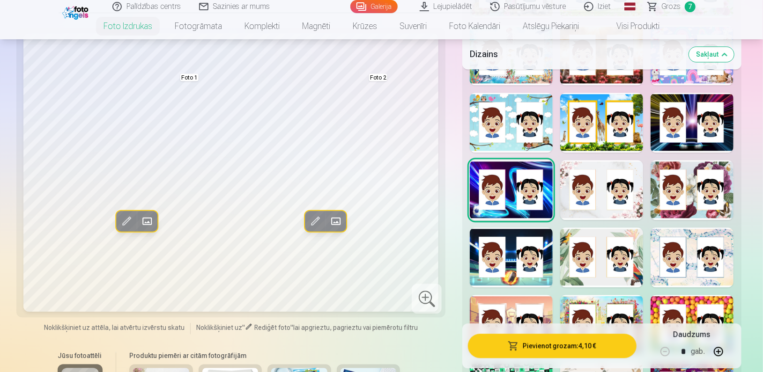
click at [150, 218] on span at bounding box center [147, 221] width 15 height 15
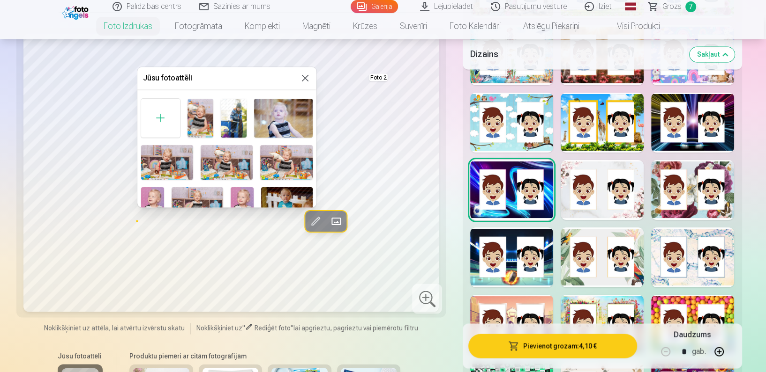
scroll to position [226, 0]
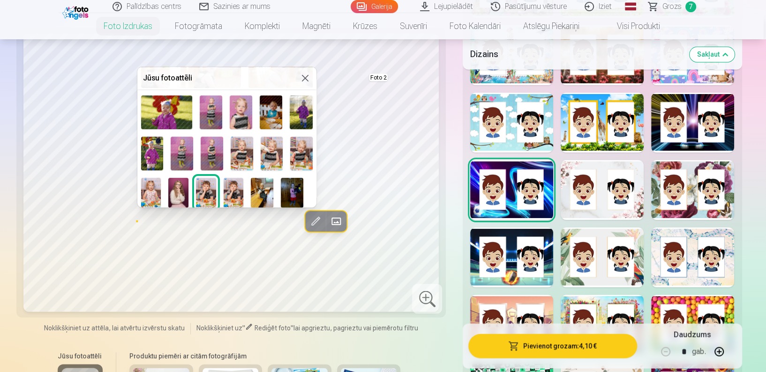
click at [297, 191] on img at bounding box center [292, 193] width 22 height 30
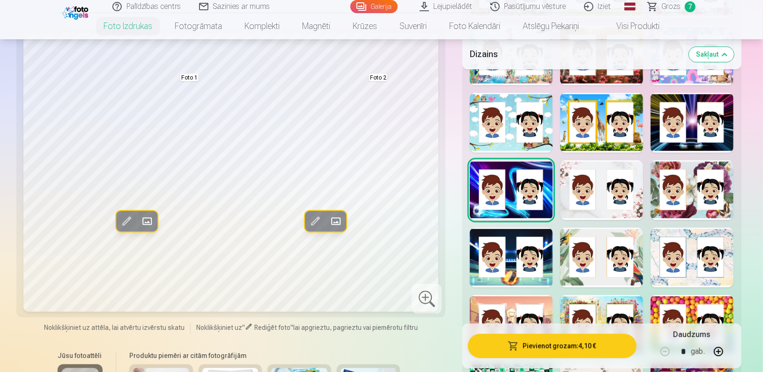
click at [335, 218] on span at bounding box center [335, 221] width 15 height 15
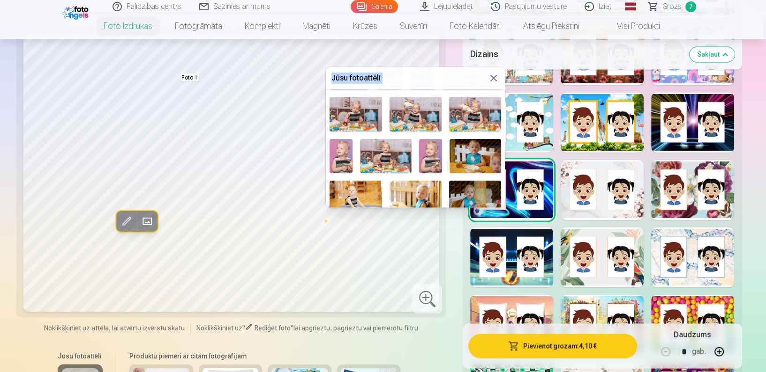
scroll to position [145, 0]
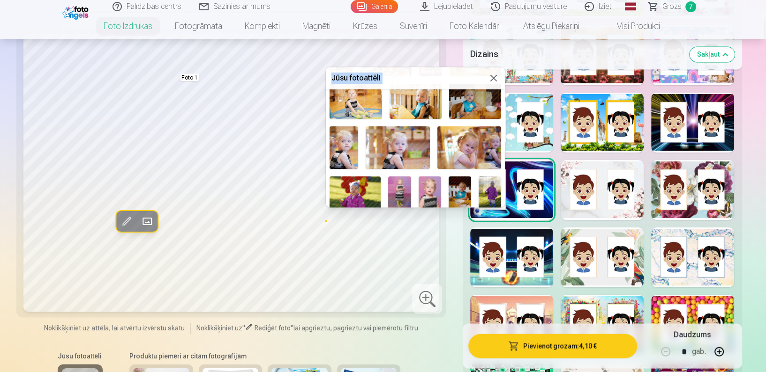
drag, startPoint x: 505, startPoint y: 112, endPoint x: 489, endPoint y: 215, distance: 103.3
click at [489, 215] on div at bounding box center [383, 186] width 766 height 372
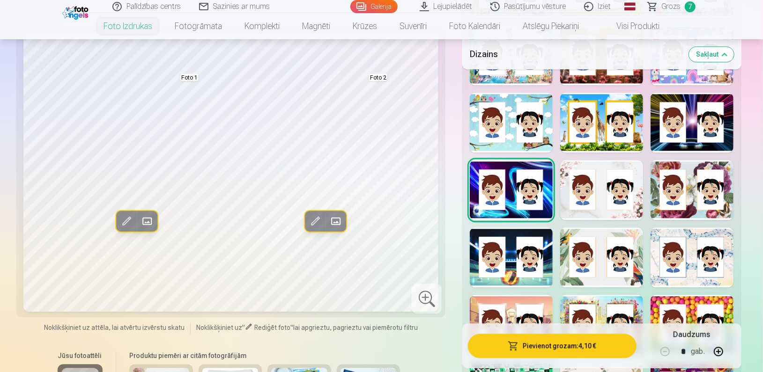
click at [338, 221] on span at bounding box center [335, 221] width 15 height 15
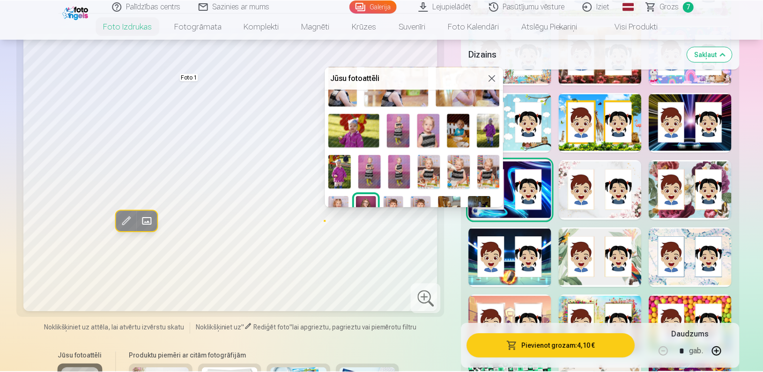
scroll to position [226, 0]
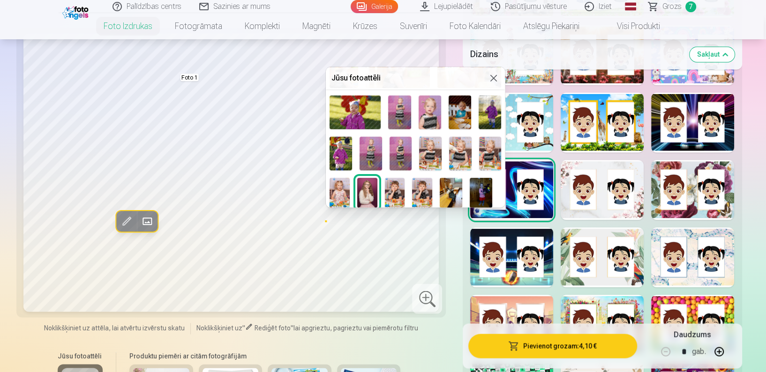
click at [450, 195] on img at bounding box center [450, 193] width 22 height 30
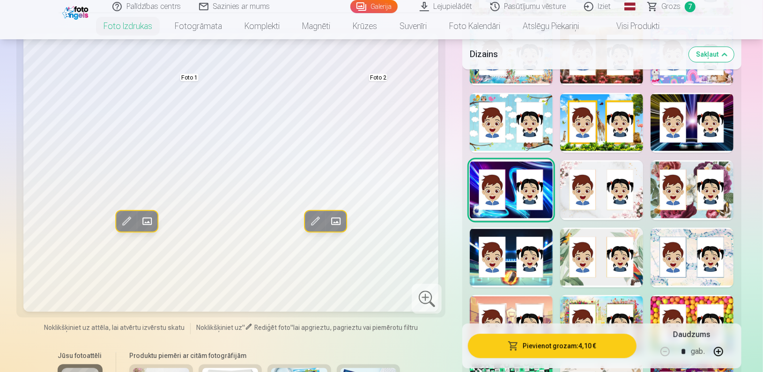
click at [587, 82] on div at bounding box center [601, 55] width 83 height 60
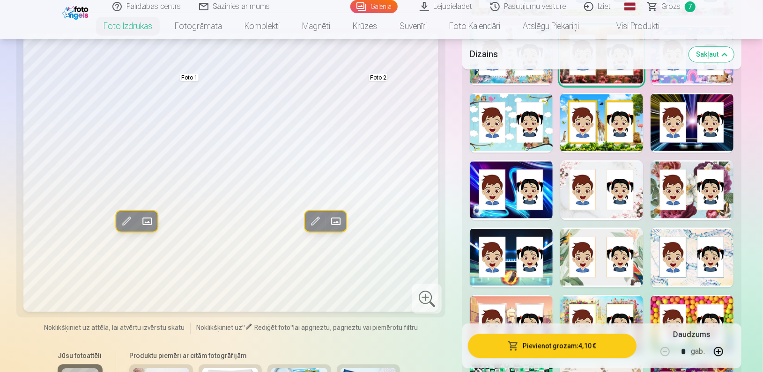
click at [593, 213] on div at bounding box center [601, 190] width 83 height 60
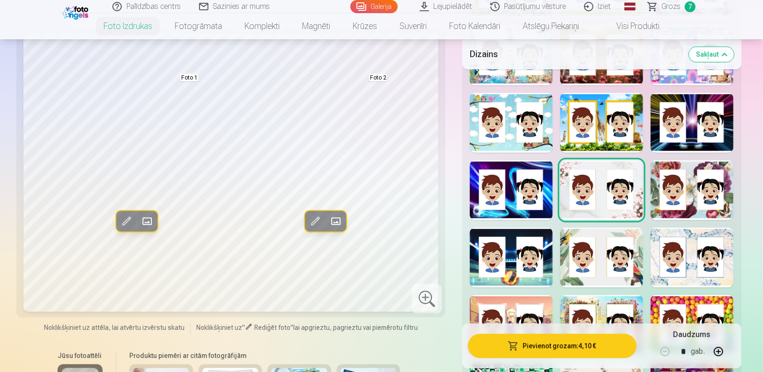
click at [723, 231] on div at bounding box center [692, 258] width 83 height 60
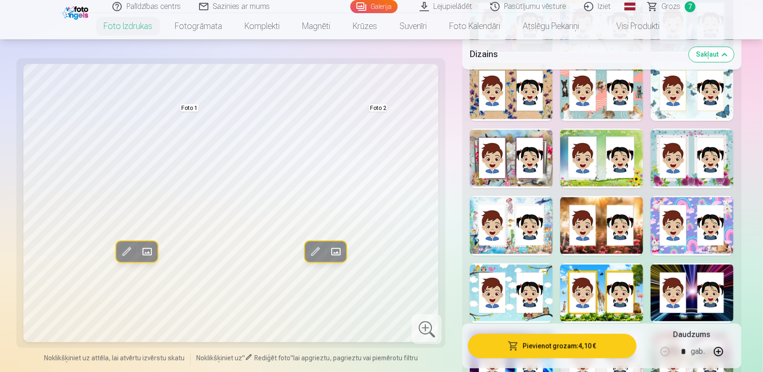
scroll to position [1249, 0]
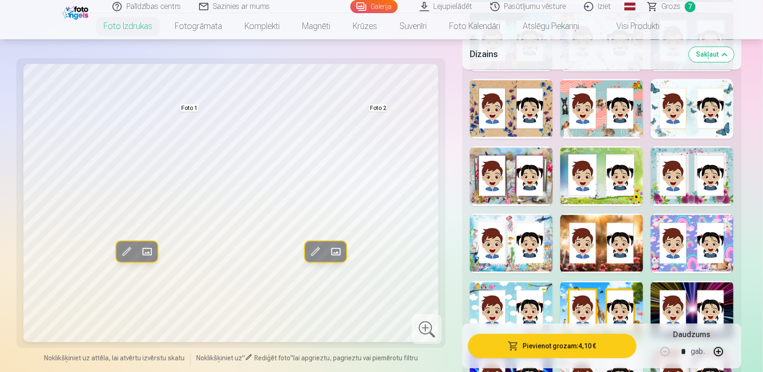
click at [496, 125] on div at bounding box center [511, 109] width 83 height 60
click at [591, 110] on div at bounding box center [601, 109] width 83 height 60
click at [700, 136] on div at bounding box center [692, 109] width 83 height 60
click at [508, 184] on div at bounding box center [511, 176] width 83 height 60
click at [691, 196] on div at bounding box center [692, 176] width 83 height 60
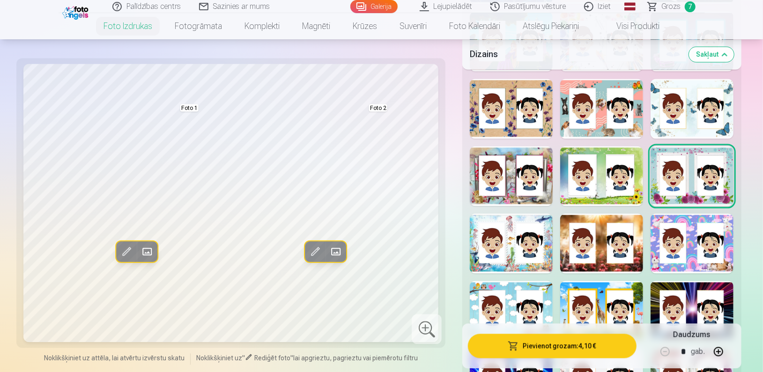
click at [703, 247] on div at bounding box center [692, 244] width 83 height 60
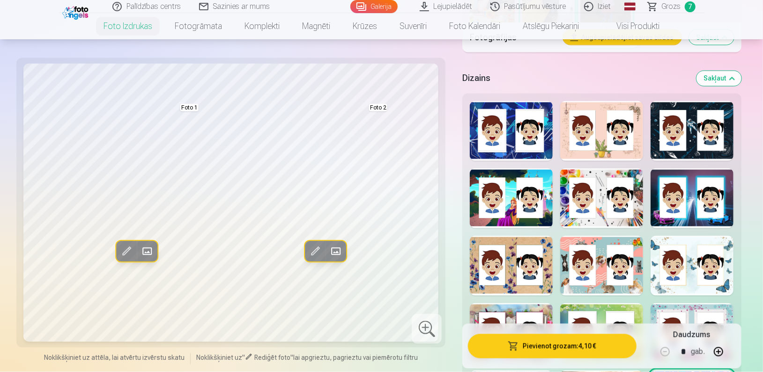
scroll to position [1085, 0]
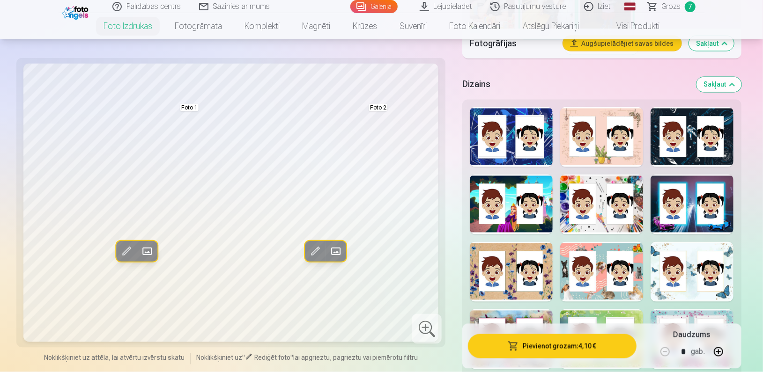
click at [599, 293] on div at bounding box center [601, 272] width 83 height 60
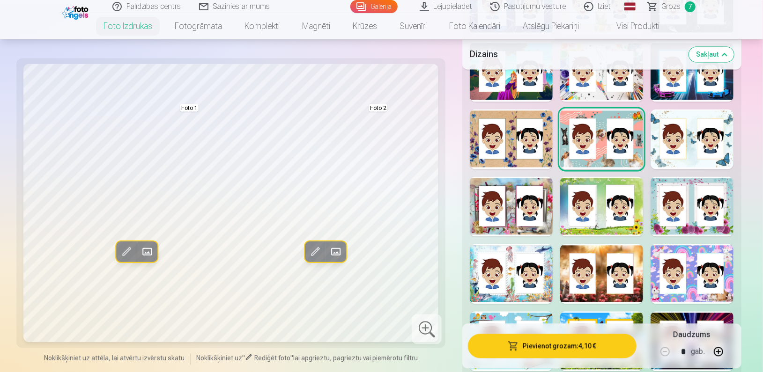
scroll to position [1207, 0]
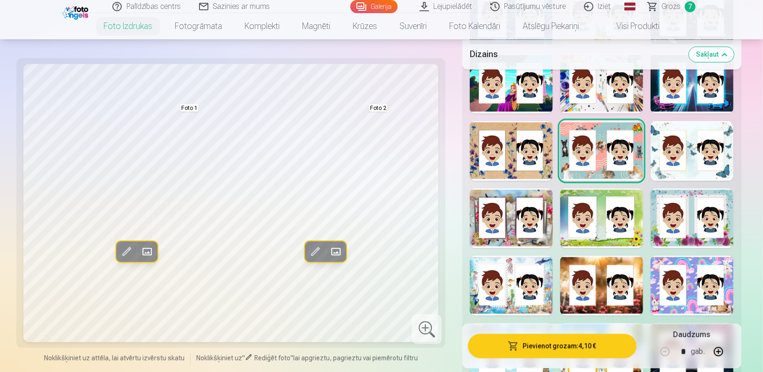
click at [508, 224] on div at bounding box center [511, 218] width 83 height 60
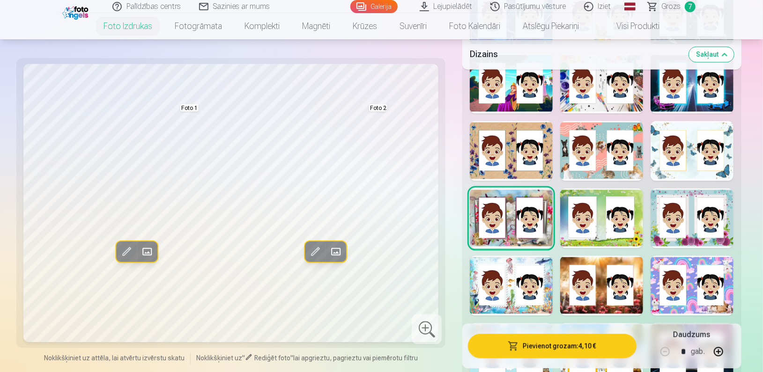
click at [611, 171] on div at bounding box center [601, 151] width 83 height 60
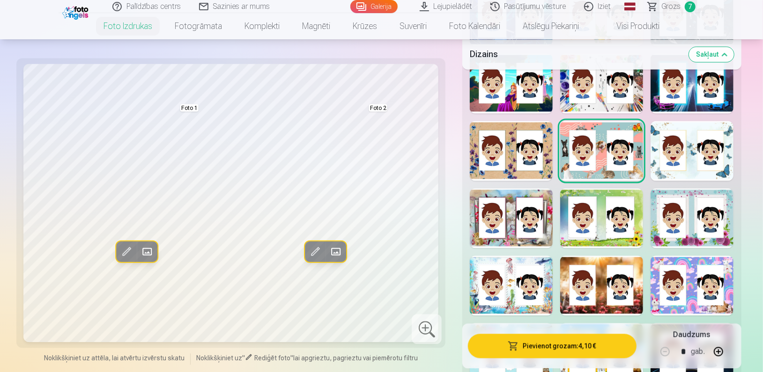
click at [612, 241] on div at bounding box center [601, 218] width 83 height 60
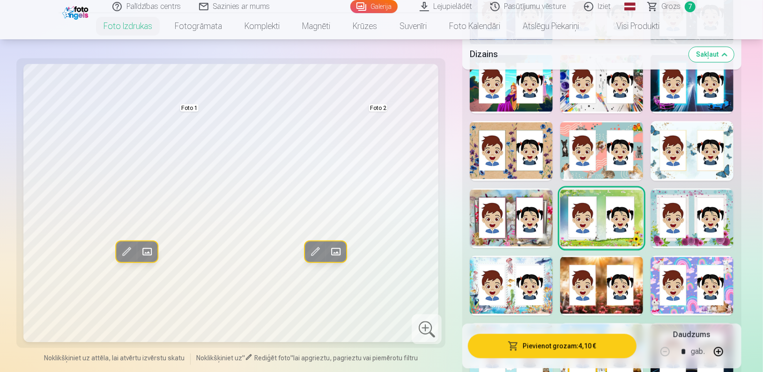
click at [673, 238] on div at bounding box center [692, 218] width 83 height 60
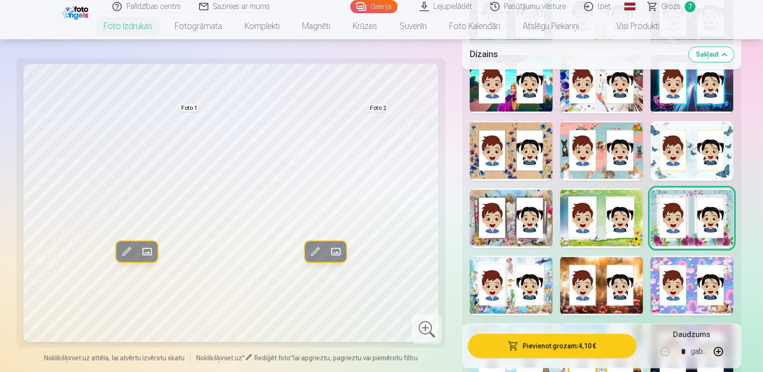
click at [542, 300] on div at bounding box center [511, 286] width 83 height 60
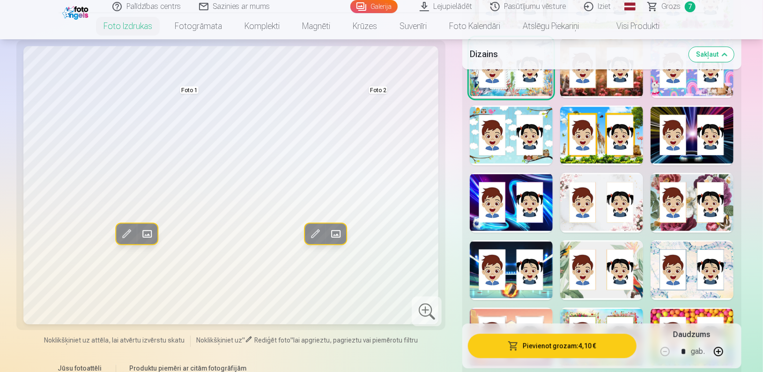
scroll to position [1467, 0]
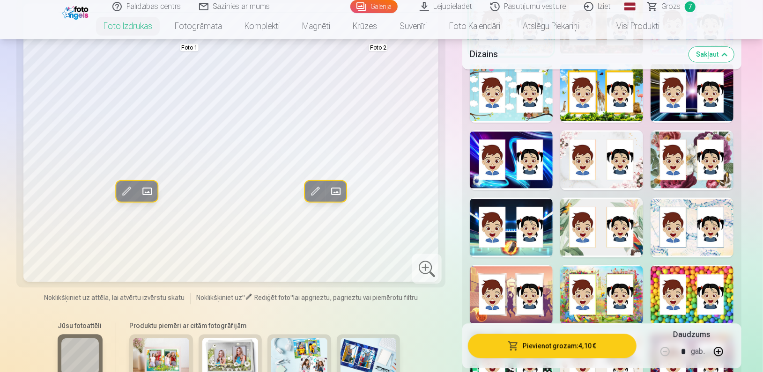
click at [676, 304] on div at bounding box center [692, 295] width 83 height 60
click at [684, 119] on div at bounding box center [692, 93] width 83 height 60
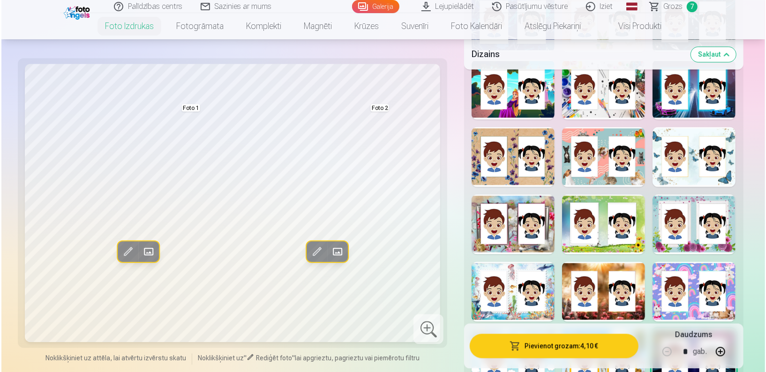
scroll to position [1207, 0]
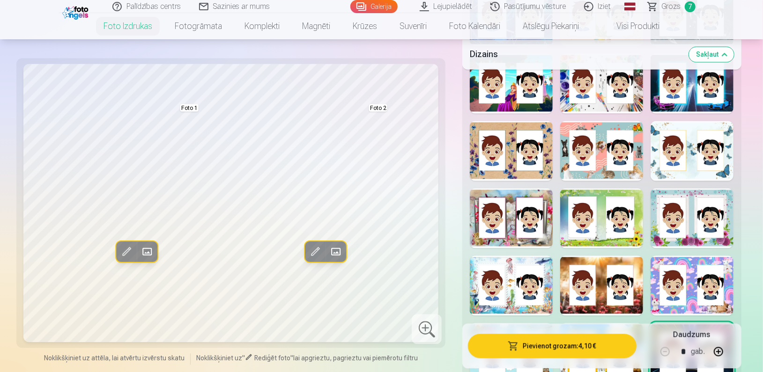
click at [707, 102] on div at bounding box center [692, 83] width 83 height 60
click at [508, 342] on button "Pievienot grozam : 4,10 €" at bounding box center [552, 346] width 168 height 24
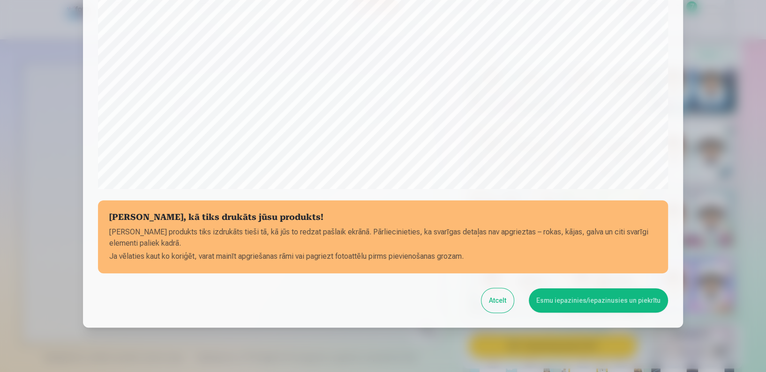
scroll to position [302, 0]
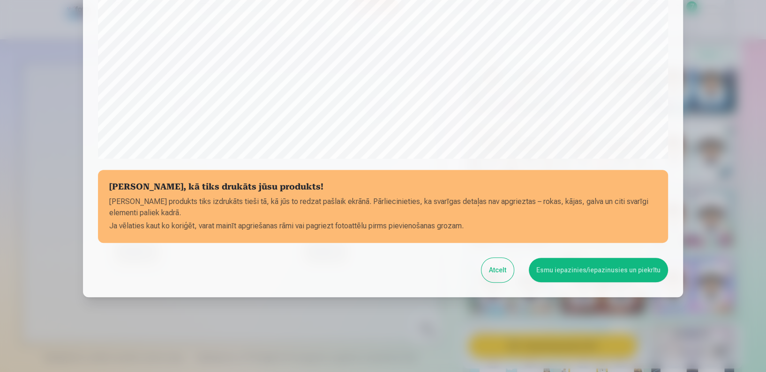
click at [572, 275] on button "Esmu iepazinies/iepazinusies un piekrītu" at bounding box center [597, 270] width 139 height 24
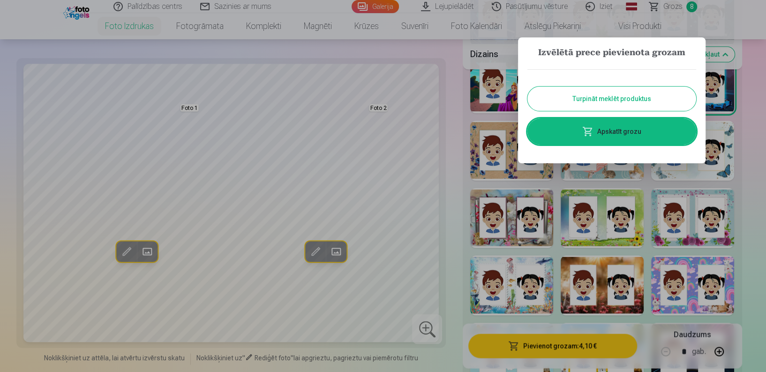
click at [575, 135] on link "Apskatīt grozu" at bounding box center [611, 132] width 169 height 26
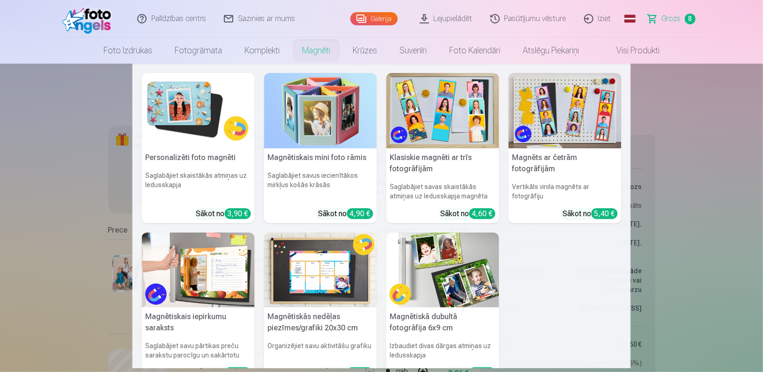
click at [316, 52] on link "Magnēti" at bounding box center [316, 50] width 51 height 26
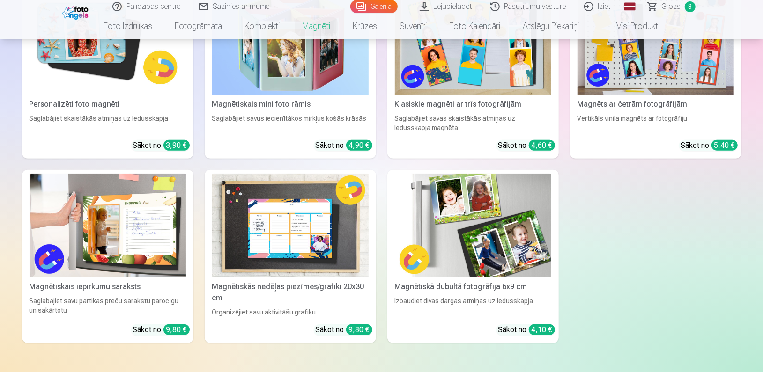
scroll to position [197, 0]
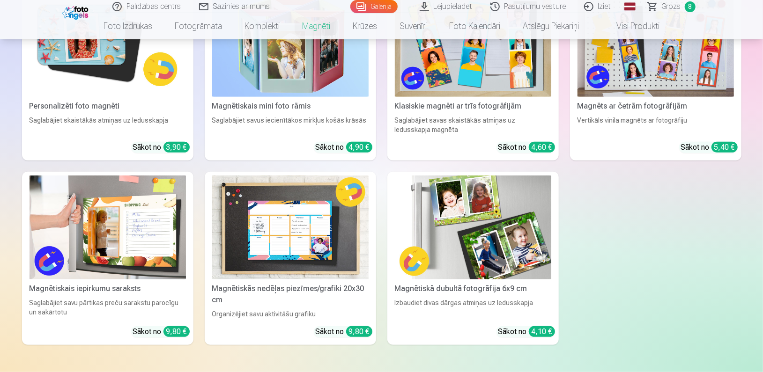
click at [491, 223] on img at bounding box center [473, 228] width 156 height 104
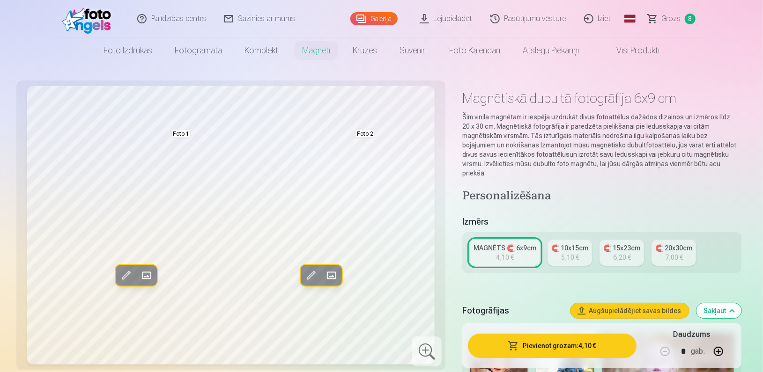
click at [521, 218] on h5 "Izmērs" at bounding box center [601, 222] width 279 height 13
click at [331, 278] on span at bounding box center [331, 275] width 15 height 15
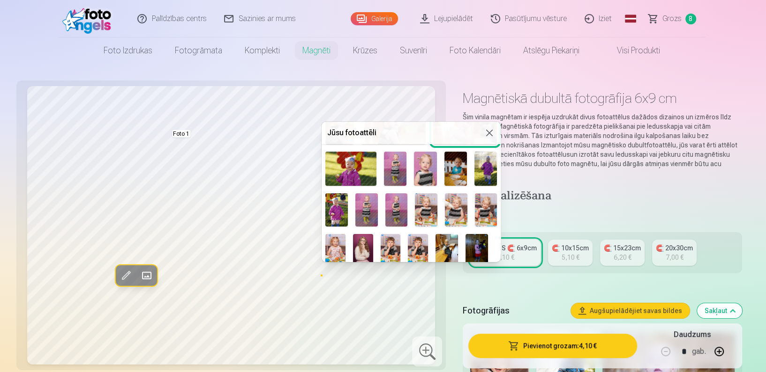
scroll to position [226, 0]
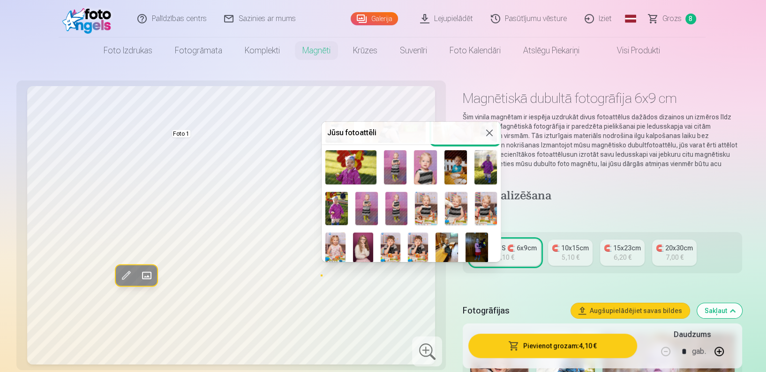
click at [418, 240] on img at bounding box center [418, 248] width 20 height 30
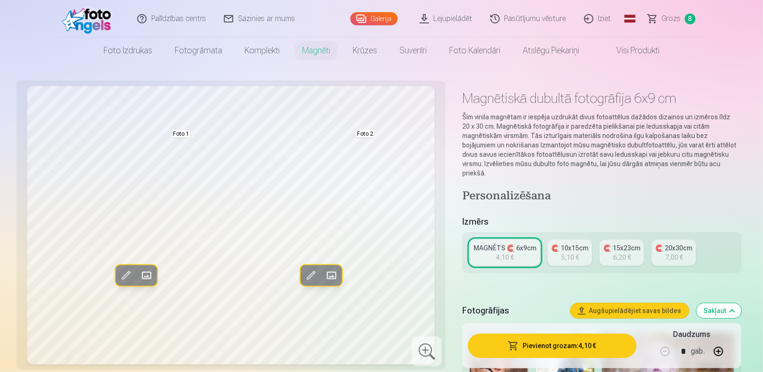
click at [148, 276] on span at bounding box center [146, 275] width 15 height 15
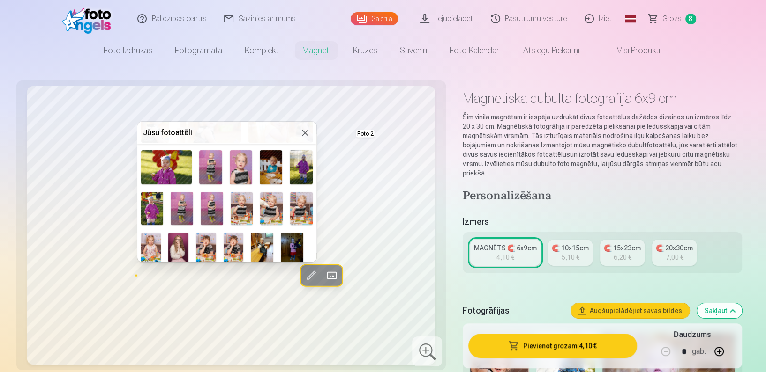
click at [185, 249] on img at bounding box center [178, 248] width 20 height 30
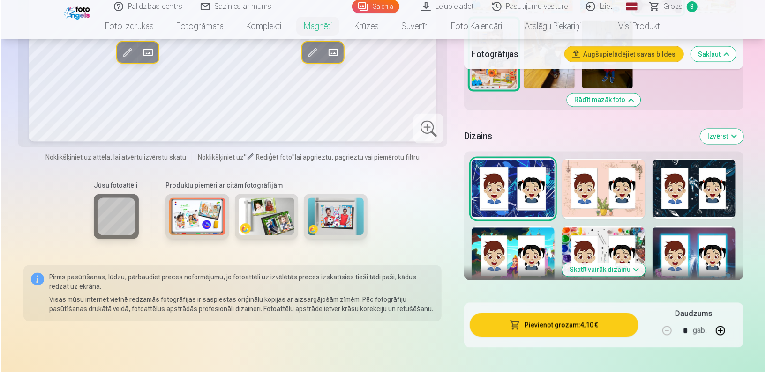
scroll to position [1063, 0]
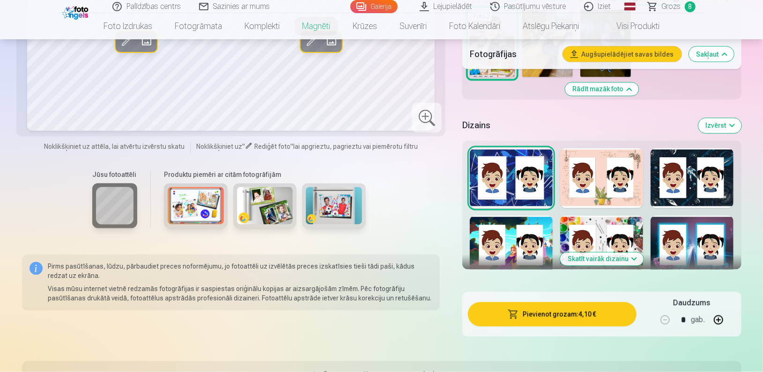
click at [622, 253] on button "Skatīt vairāk dizainu" at bounding box center [601, 259] width 83 height 13
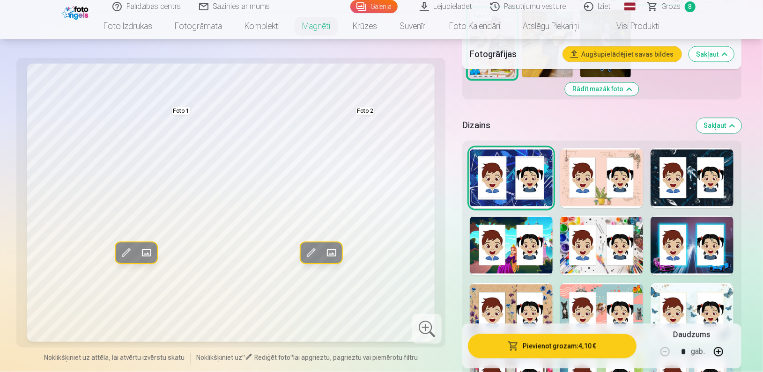
click at [676, 253] on div at bounding box center [692, 246] width 83 height 60
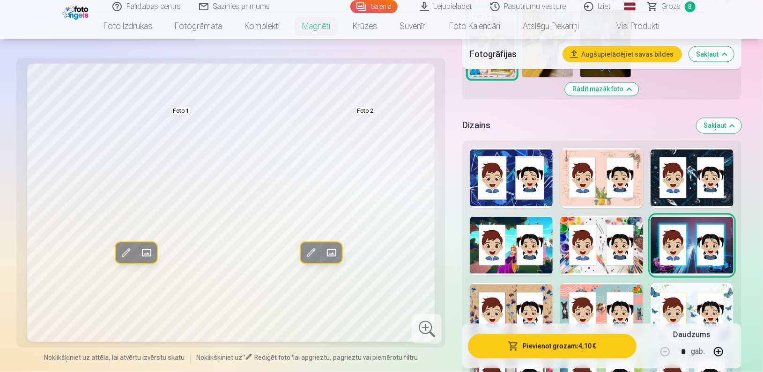
click at [513, 341] on button "Pievienot grozam : 4,10 €" at bounding box center [552, 346] width 168 height 24
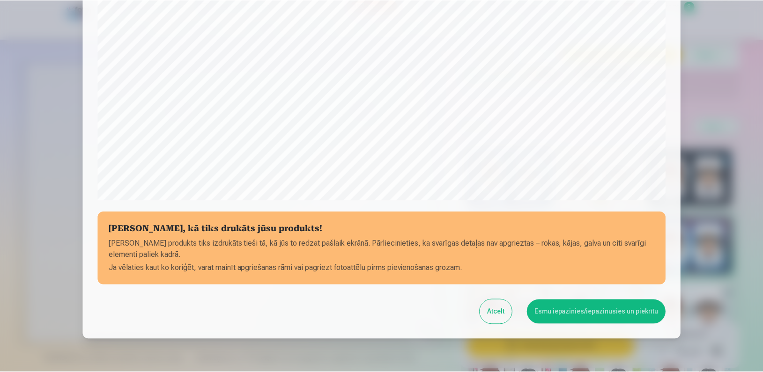
scroll to position [302, 0]
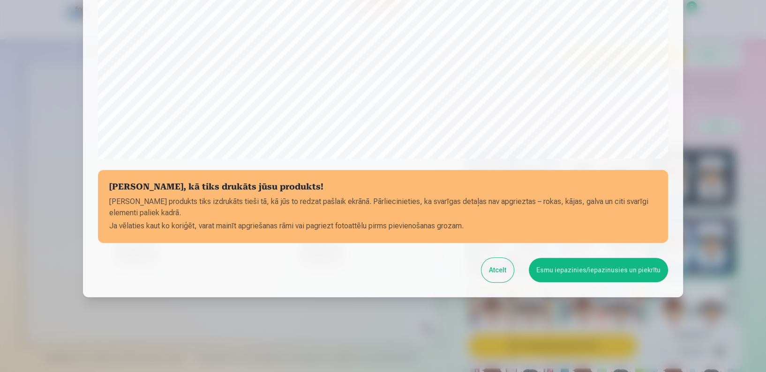
click at [586, 272] on button "Esmu iepazinies/iepazinusies un piekrītu" at bounding box center [597, 270] width 139 height 24
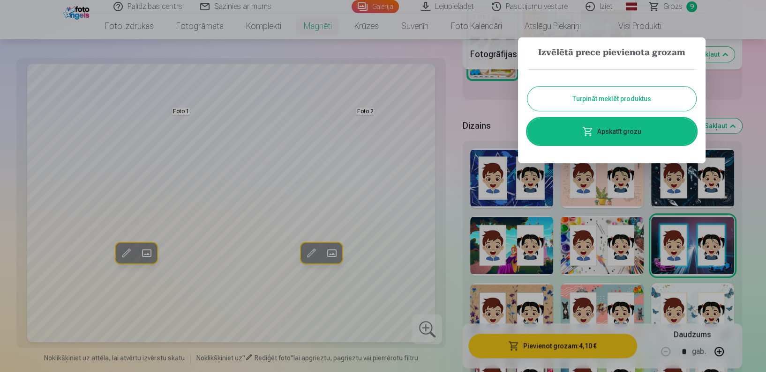
click at [582, 130] on link "Apskatīt grozu" at bounding box center [611, 132] width 169 height 26
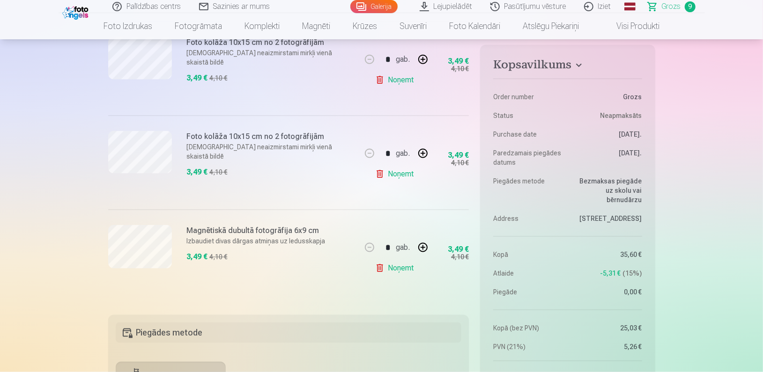
scroll to position [1120, 0]
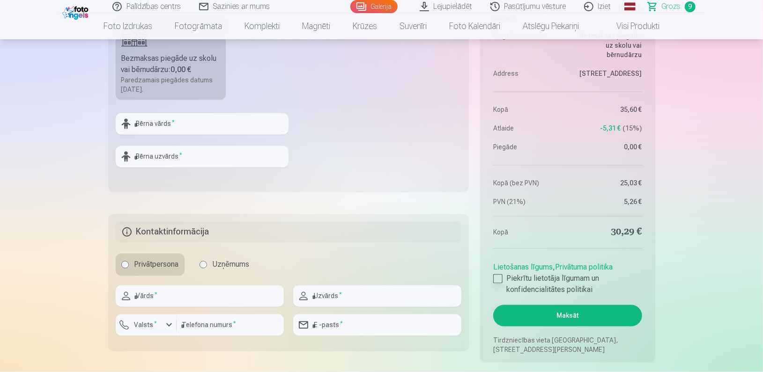
click at [501, 280] on div at bounding box center [497, 279] width 9 height 9
click at [220, 124] on input "text" at bounding box center [202, 124] width 173 height 22
type input "*****"
click at [183, 154] on input "text" at bounding box center [202, 157] width 173 height 22
type input "********"
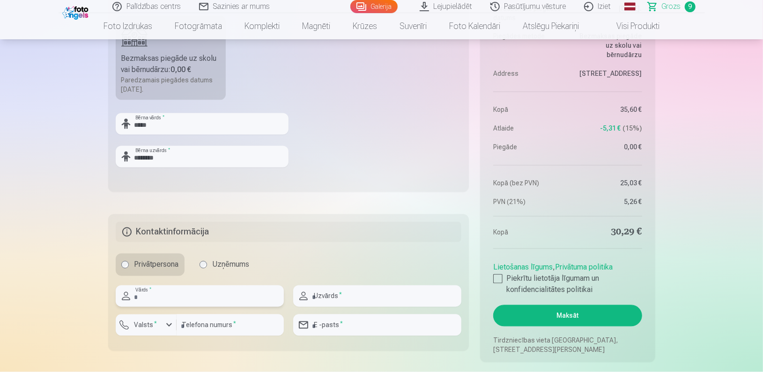
click at [156, 299] on input "text" at bounding box center [200, 297] width 168 height 22
type input "*****"
type input "*******"
type input "********"
type input "**********"
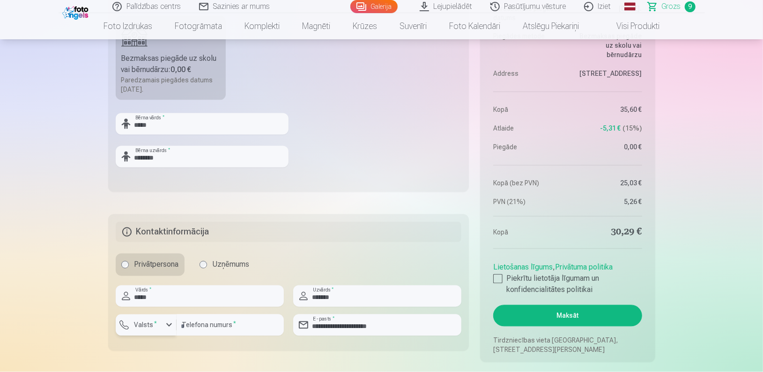
click at [143, 323] on label "Valsts *" at bounding box center [146, 325] width 30 height 9
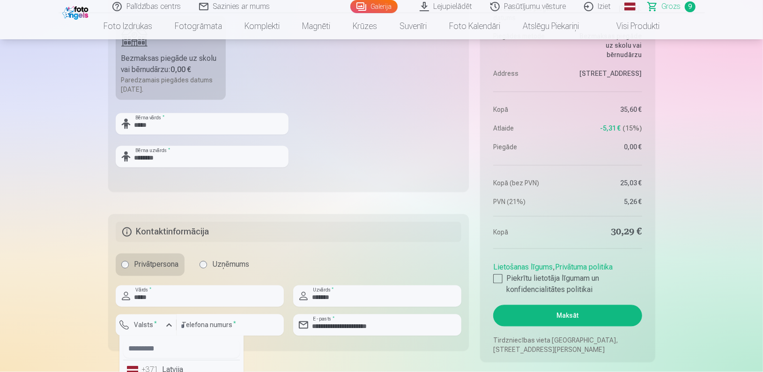
scroll to position [1128, 0]
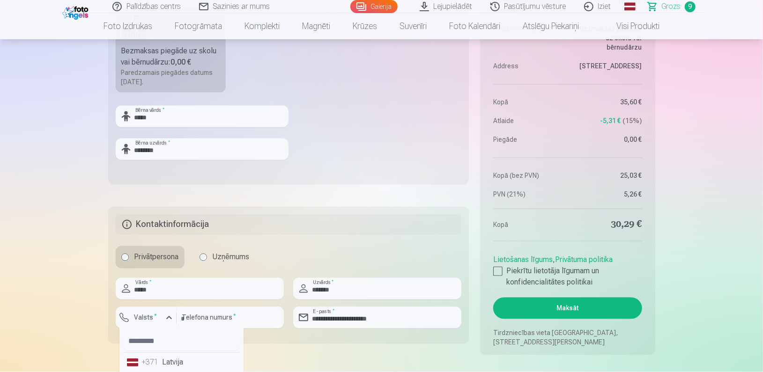
click at [160, 362] on li "+371 Latvija" at bounding box center [181, 363] width 117 height 19
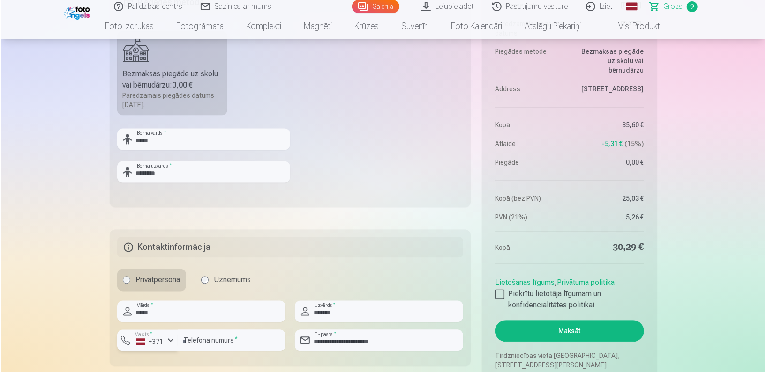
scroll to position [1099, 0]
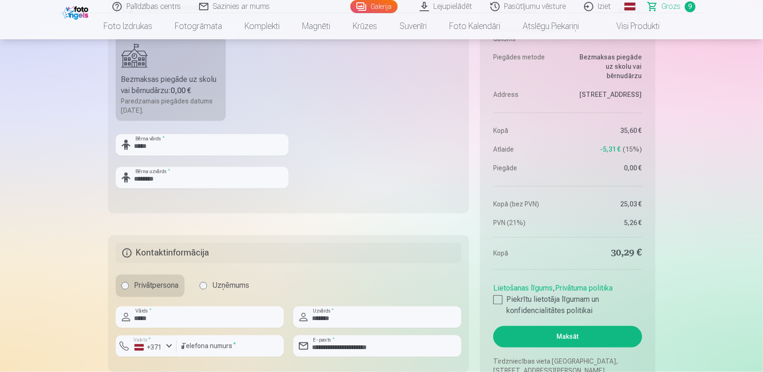
click at [643, 187] on aside "Kopsavilkums Order number Grozs Status Neapmaksāts Purchase date [DATE]. Paredz…" at bounding box center [567, 152] width 175 height 462
click at [576, 336] on button "Maksāt" at bounding box center [567, 338] width 149 height 22
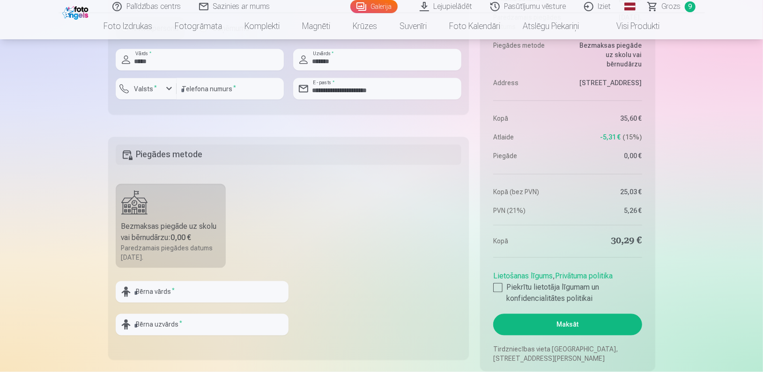
scroll to position [1050, 0]
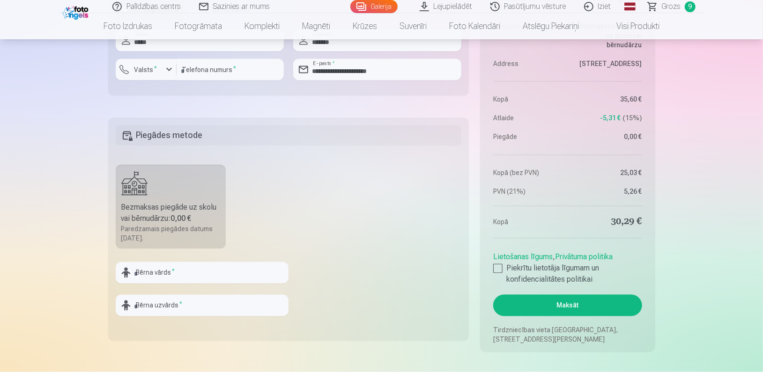
click at [492, 260] on aside "Kopsavilkums Pasūtījuma numurs 4758787 Statuss Neapmaksāts Pirkuma datums 10.10…" at bounding box center [567, 121] width 175 height 462
click at [497, 264] on div at bounding box center [497, 268] width 9 height 9
click at [175, 280] on input "text" at bounding box center [202, 273] width 173 height 22
type input "*****"
type input "********"
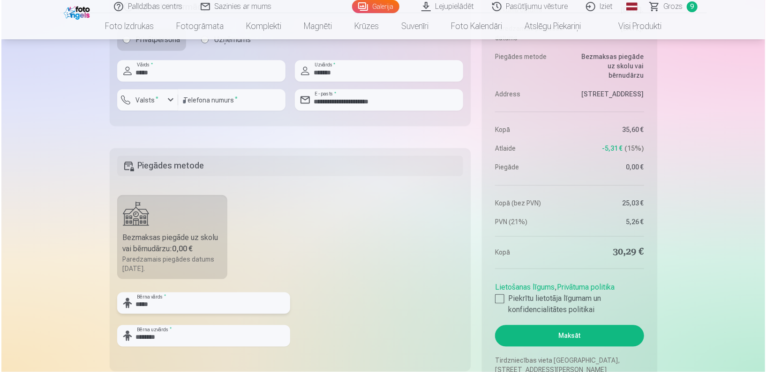
scroll to position [1021, 0]
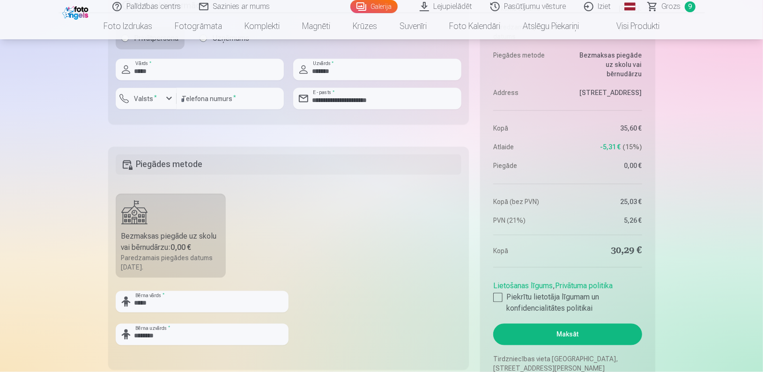
drag, startPoint x: 519, startPoint y: 342, endPoint x: 545, endPoint y: 325, distance: 30.8
click at [545, 325] on button "Maksāt" at bounding box center [567, 335] width 149 height 22
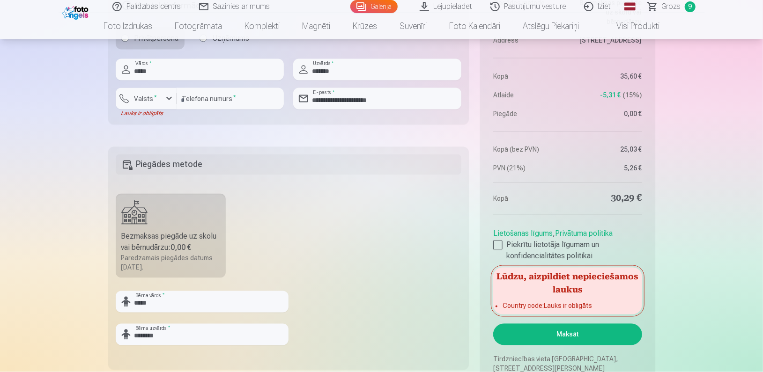
click at [545, 325] on button "Maksāt" at bounding box center [567, 335] width 149 height 22
click at [540, 332] on button "Maksāt" at bounding box center [567, 335] width 149 height 22
click at [148, 96] on label "Valsts *" at bounding box center [146, 98] width 30 height 9
click at [171, 124] on li "+371 Latvija" at bounding box center [156, 121] width 67 height 19
click at [231, 101] on input "**********" at bounding box center [230, 99] width 107 height 22
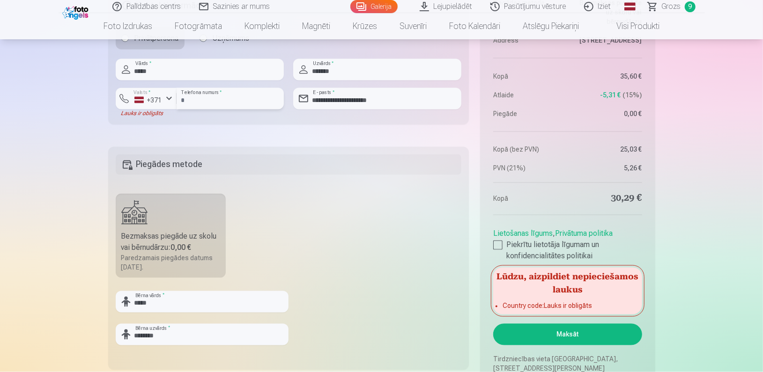
click at [201, 98] on input "**********" at bounding box center [230, 99] width 107 height 22
type input "********"
click at [509, 334] on button "Maksāt" at bounding box center [567, 335] width 149 height 22
